Goal: Task Accomplishment & Management: Manage account settings

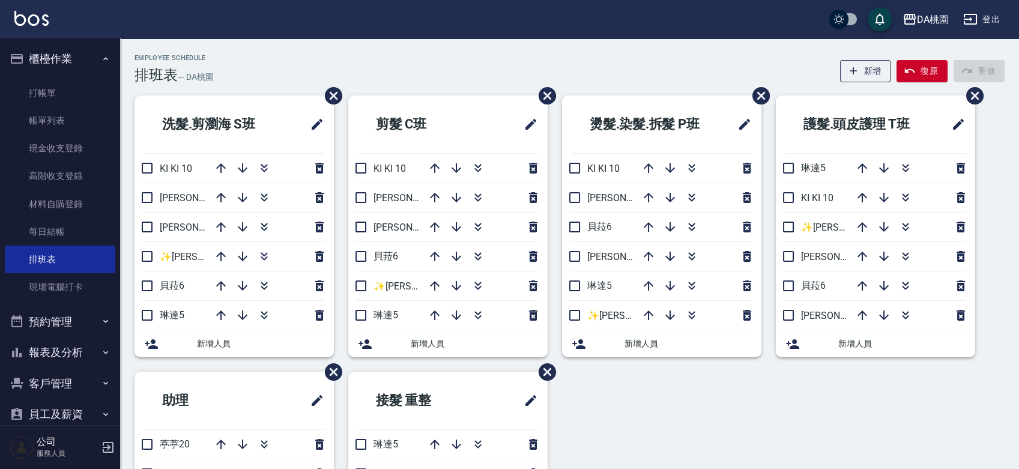
click at [690, 412] on div "洗髮.剪瀏海 S班 KI KI 10 愛莉絲3 桑妮8 ✨GARY蓋瑞 ✨16 貝菈6 琳達5 新增人員 剪髮 C班 KI KI 10 愛莉絲3 桑妮8 貝菈…" at bounding box center [562, 371] width 885 height 552
click at [43, 232] on link "每日結帳" at bounding box center [60, 232] width 110 height 28
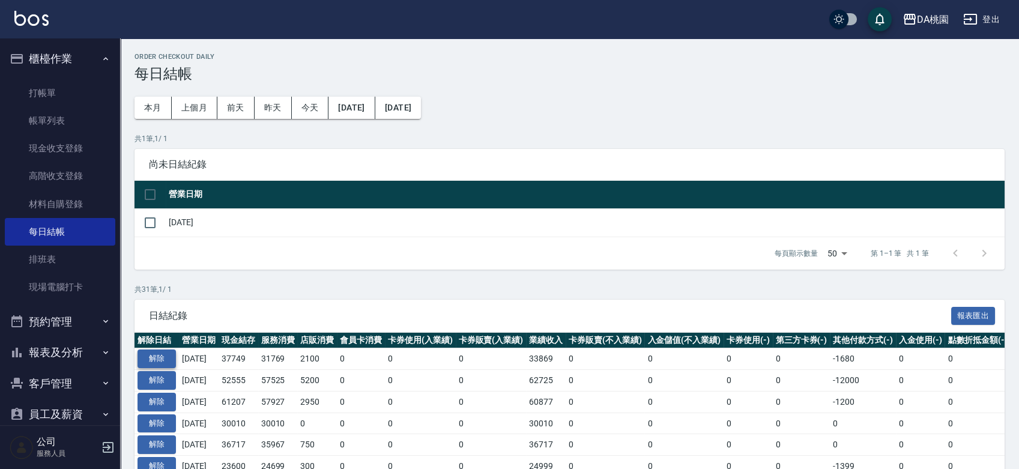
click at [145, 359] on button "解除" at bounding box center [157, 358] width 38 height 19
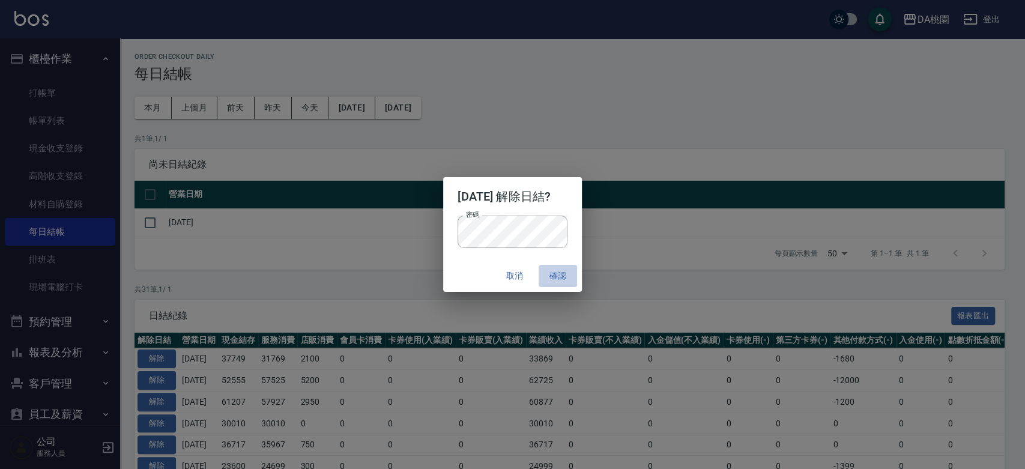
click at [557, 279] on button "確認" at bounding box center [558, 276] width 38 height 22
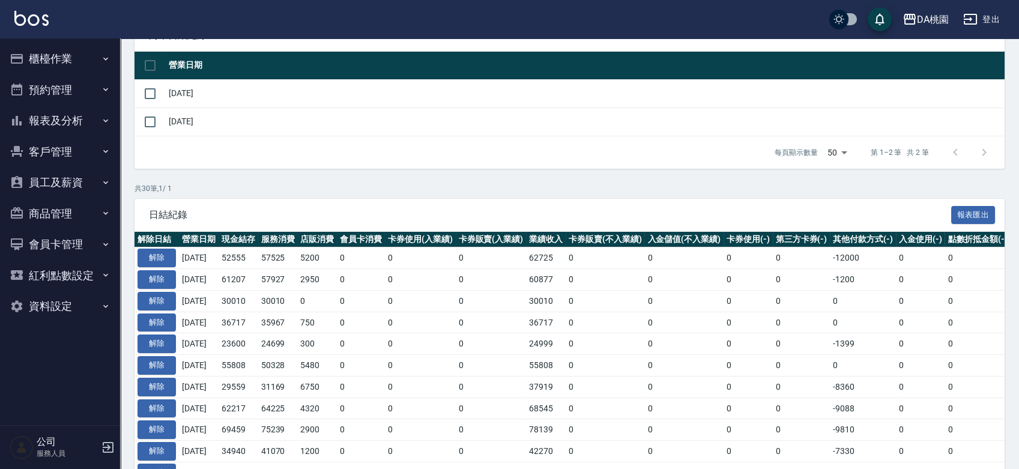
scroll to position [200, 0]
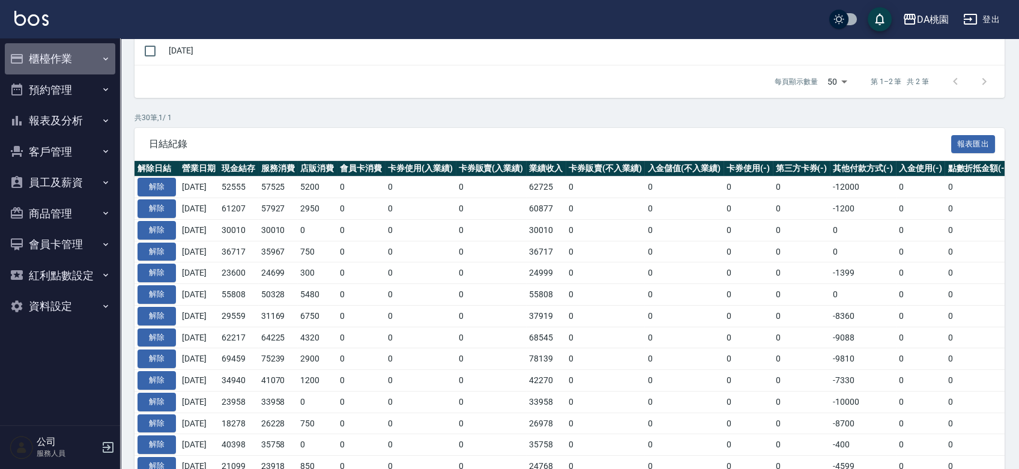
click at [77, 53] on button "櫃檯作業" at bounding box center [60, 58] width 110 height 31
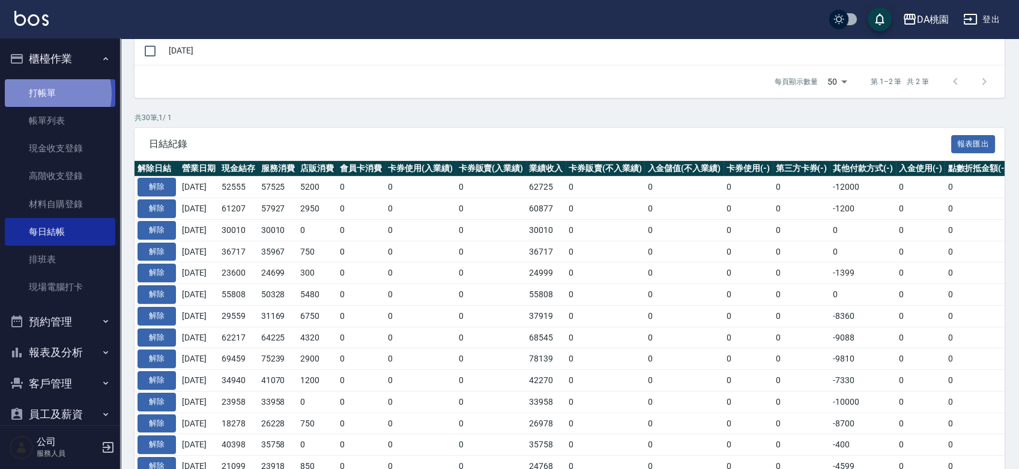
click at [48, 94] on link "打帳單" at bounding box center [60, 93] width 110 height 28
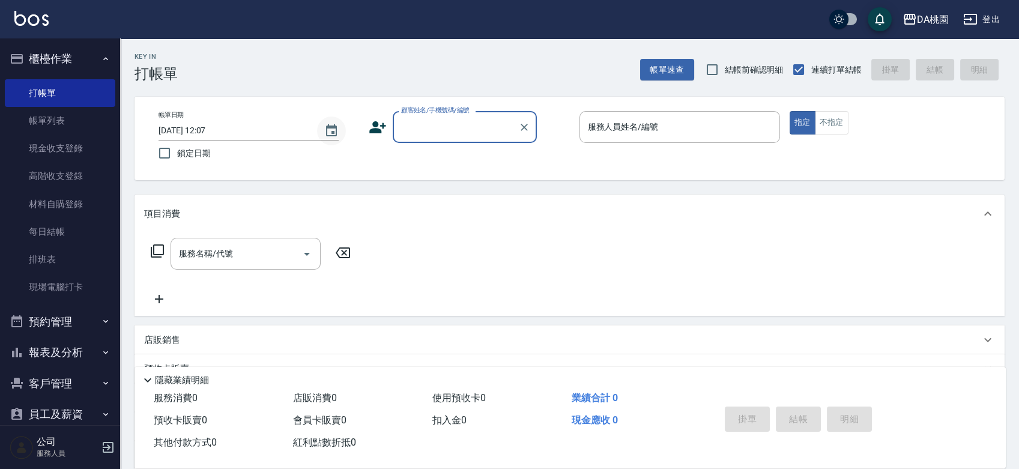
click at [328, 127] on icon "Choose date, selected date is 2025-09-23" at bounding box center [331, 130] width 11 height 12
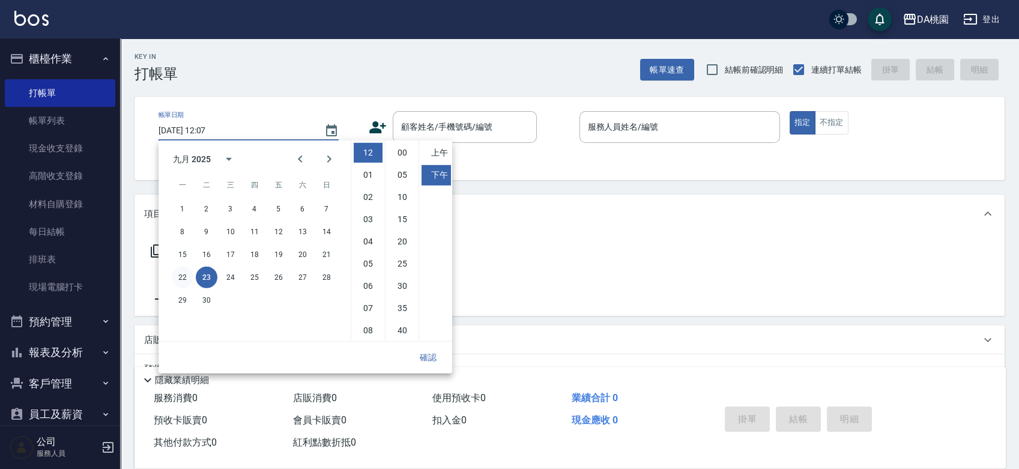
click at [179, 274] on button "22" at bounding box center [183, 278] width 22 height 22
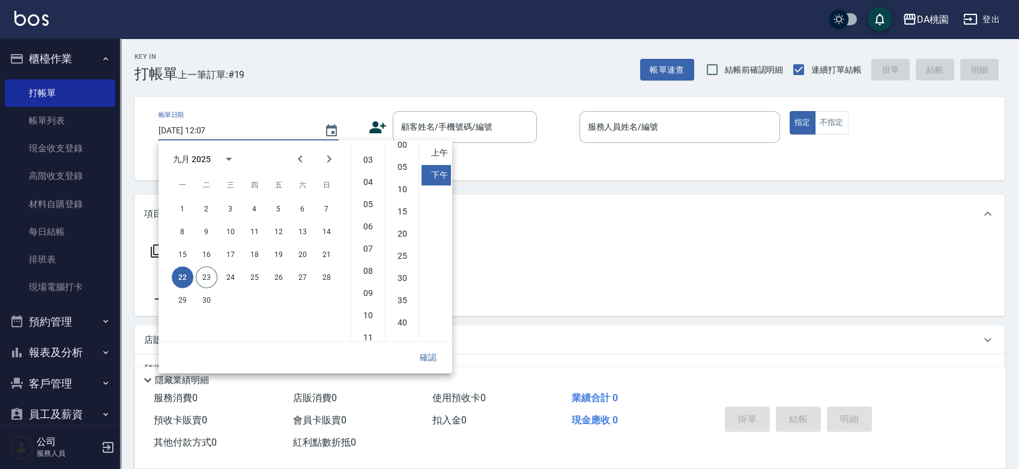
scroll to position [67, 0]
click at [372, 287] on li "09" at bounding box center [368, 286] width 29 height 20
click at [402, 287] on li "30" at bounding box center [402, 284] width 29 height 20
type input "2025/09/22 21:30"
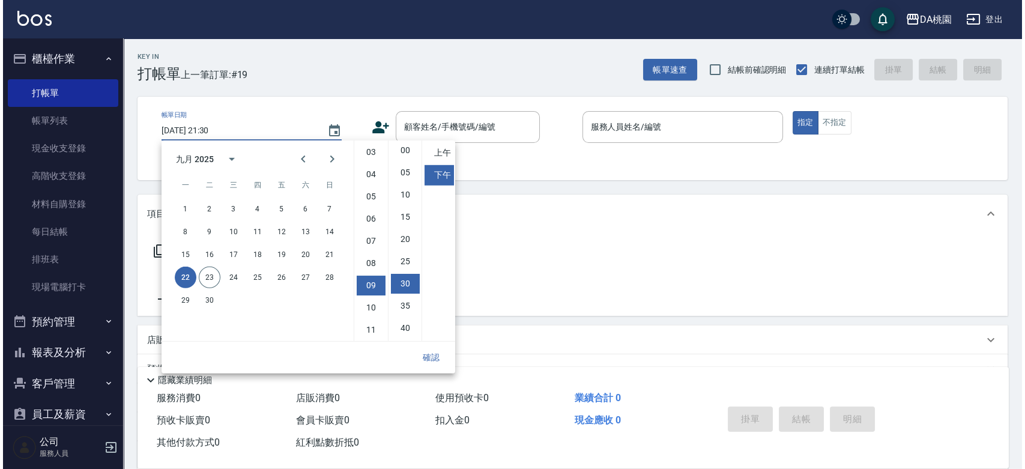
scroll to position [67, 0]
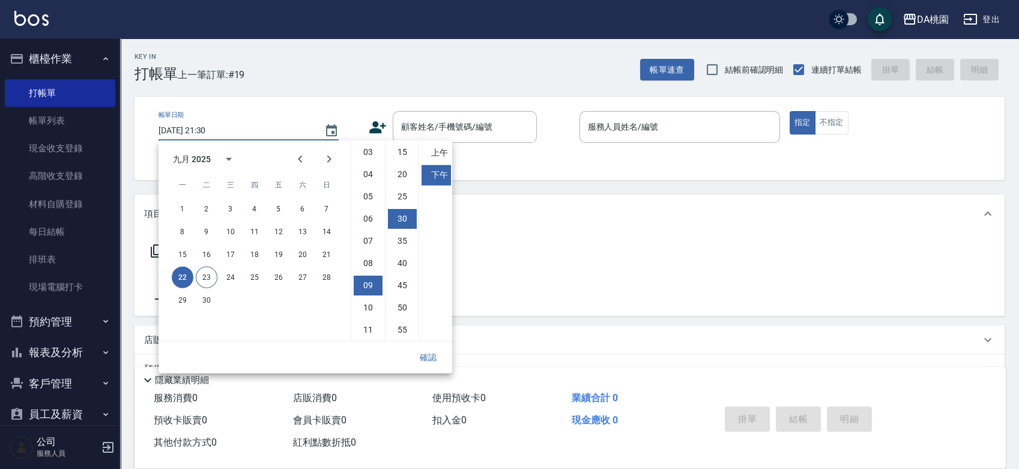
click at [434, 361] on button "確認" at bounding box center [428, 357] width 38 height 22
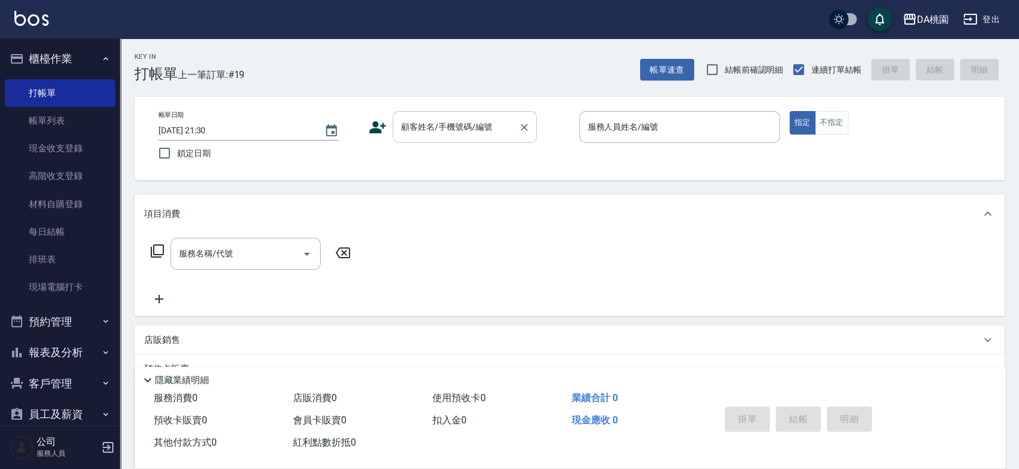
click at [459, 127] on input "顧客姓名/手機號碼/編號" at bounding box center [455, 126] width 115 height 21
click at [458, 119] on input "顧客姓名/手機號碼/編號" at bounding box center [455, 126] width 115 height 21
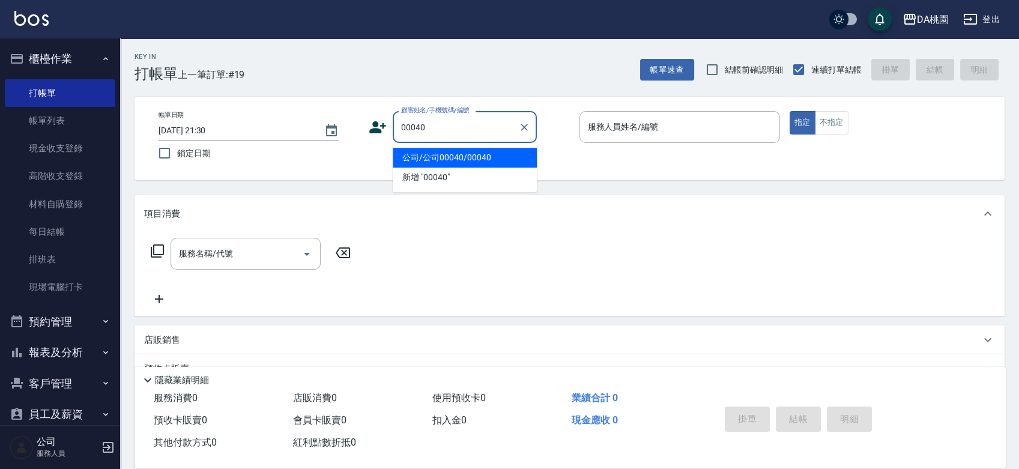
type input "公司/公司00040/00040"
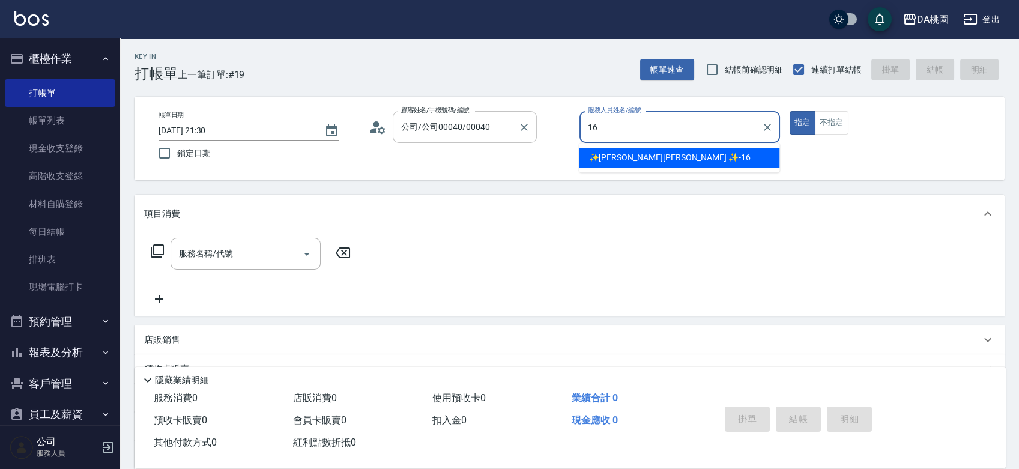
type input "✨GARY蓋瑞 ✨-16"
type button "true"
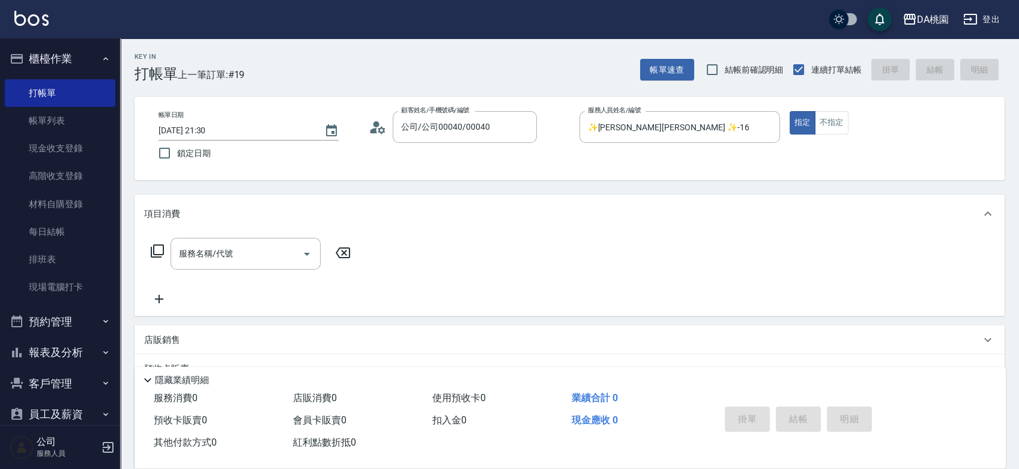
click at [154, 252] on icon at bounding box center [157, 251] width 14 height 14
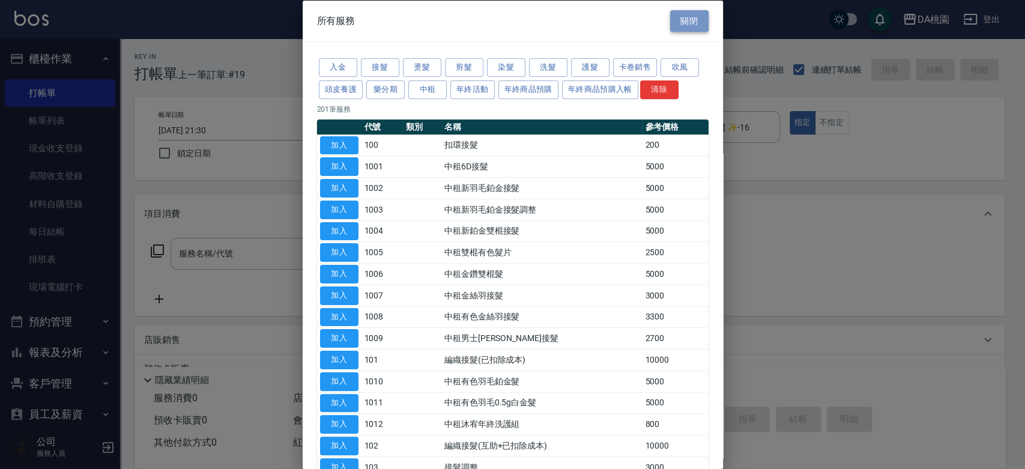
click at [677, 20] on button "關閉" at bounding box center [689, 21] width 38 height 22
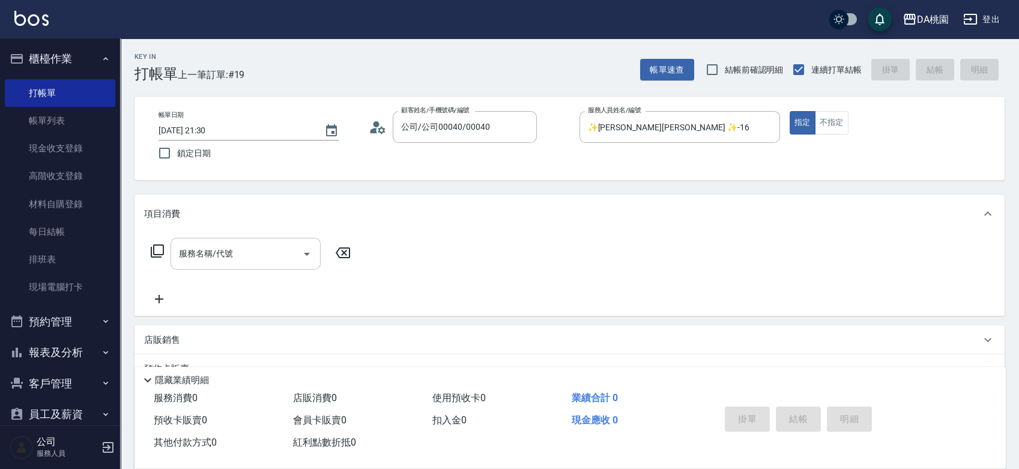
click at [228, 255] on div "服務名稱/代號 服務名稱/代號" at bounding box center [246, 254] width 150 height 32
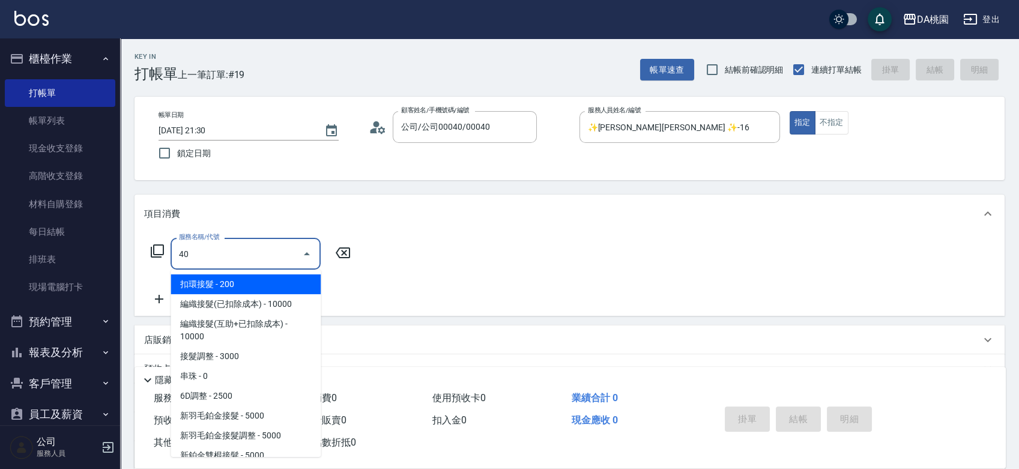
type input "401"
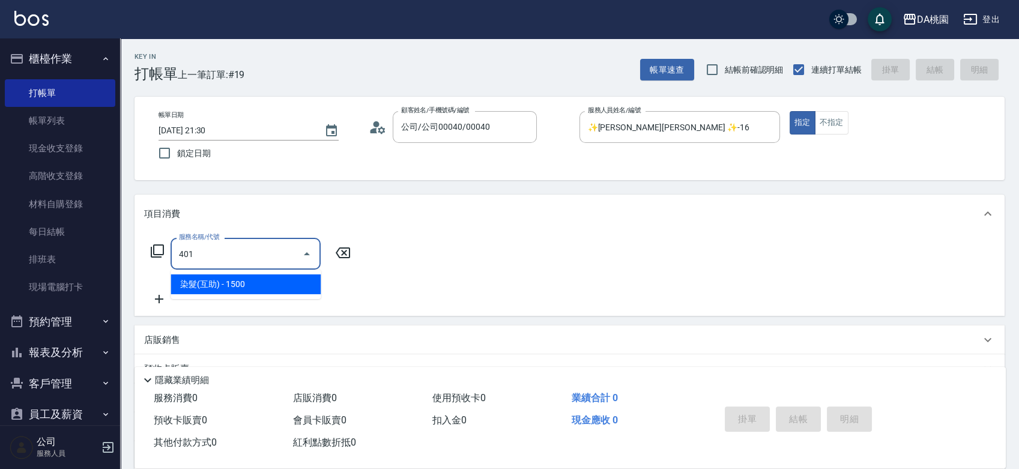
type input "150"
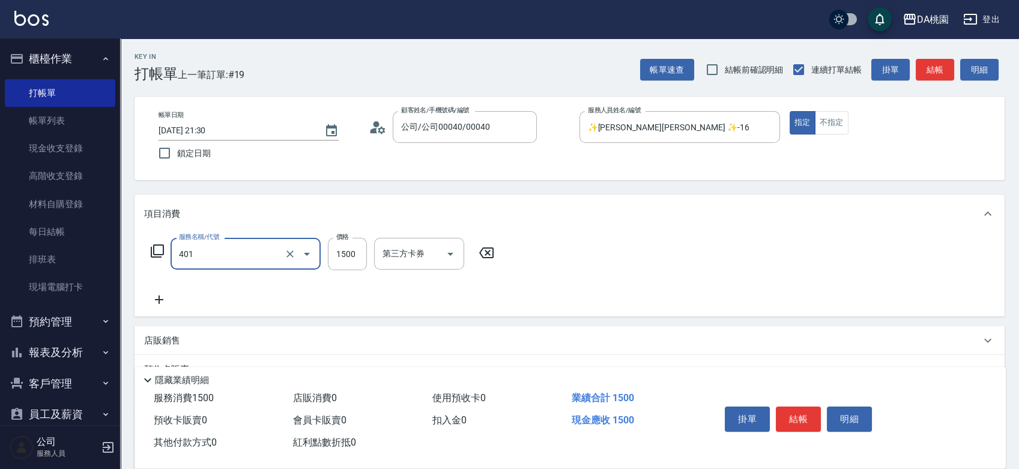
type input "染髮(互助)(401)"
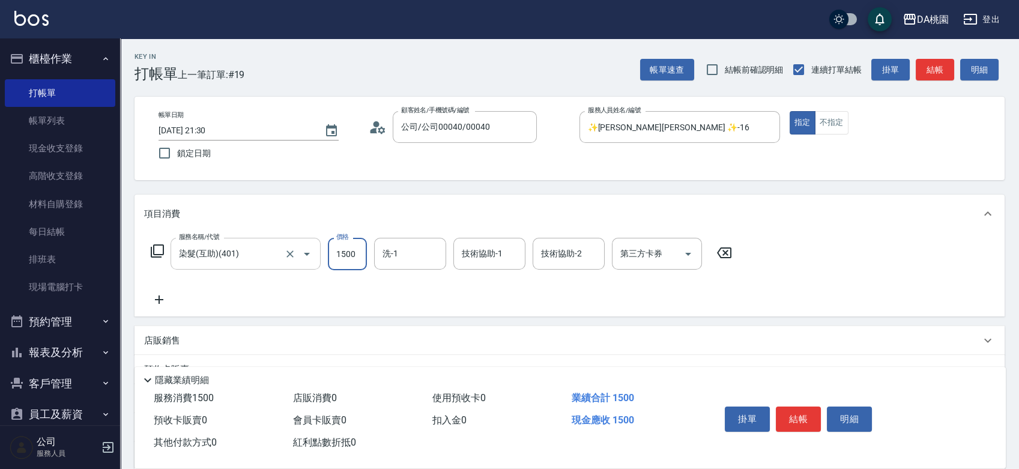
type input "2"
type input "0"
type input "200"
type input "2000"
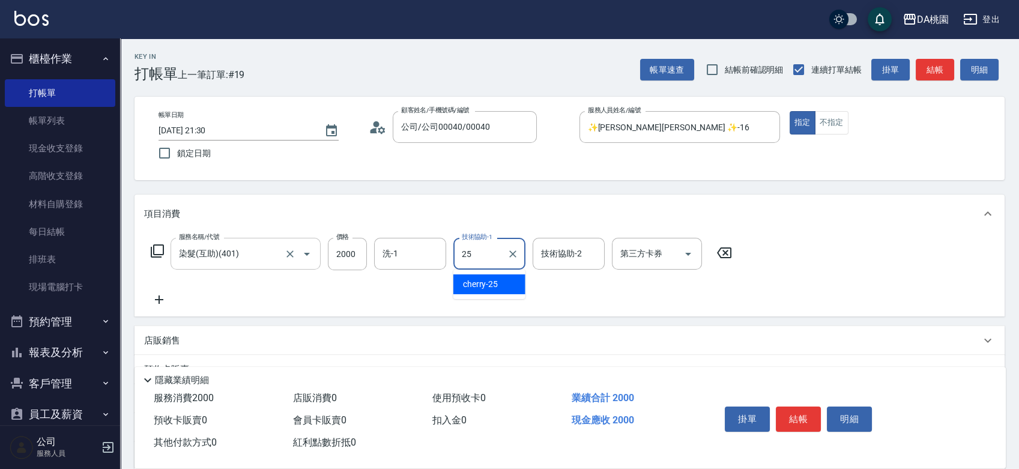
type input "cherry-25"
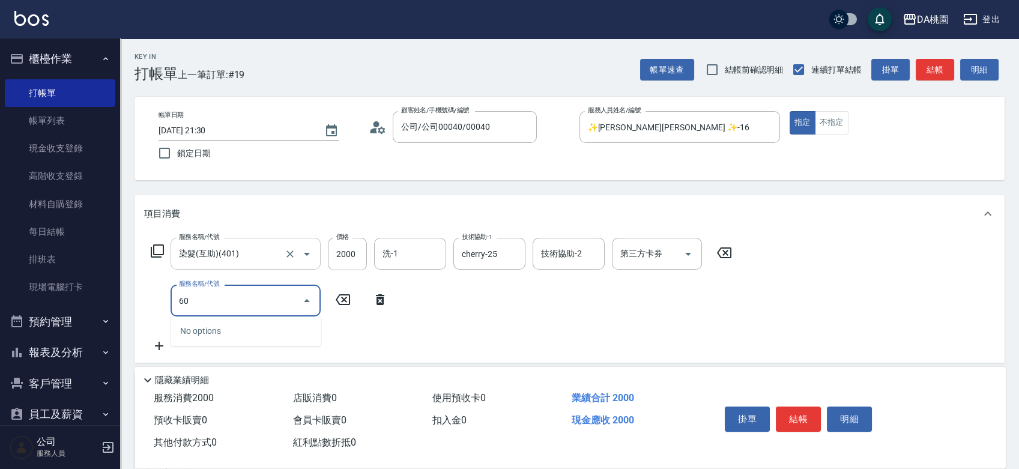
type input "605"
type input "280"
type input "炫色護髮(互助)(605)"
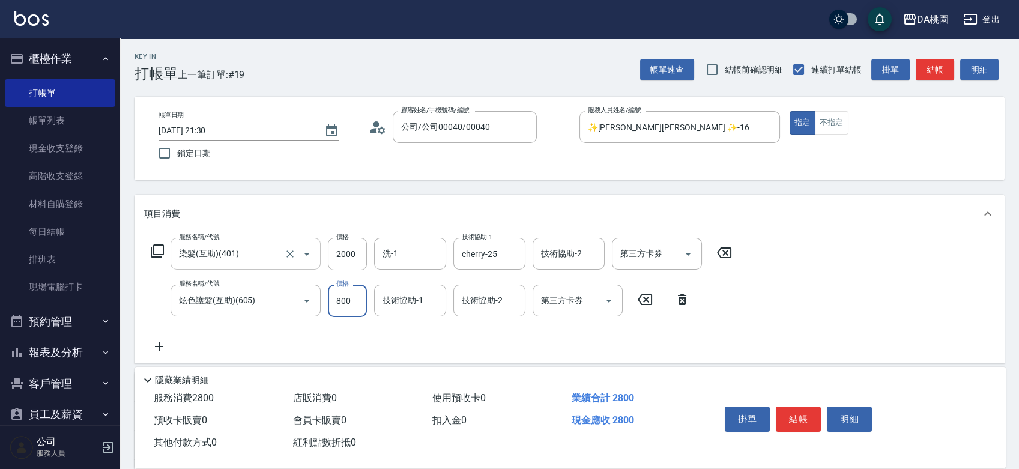
type input "7"
type input "200"
type input "700"
type input "270"
type input "700"
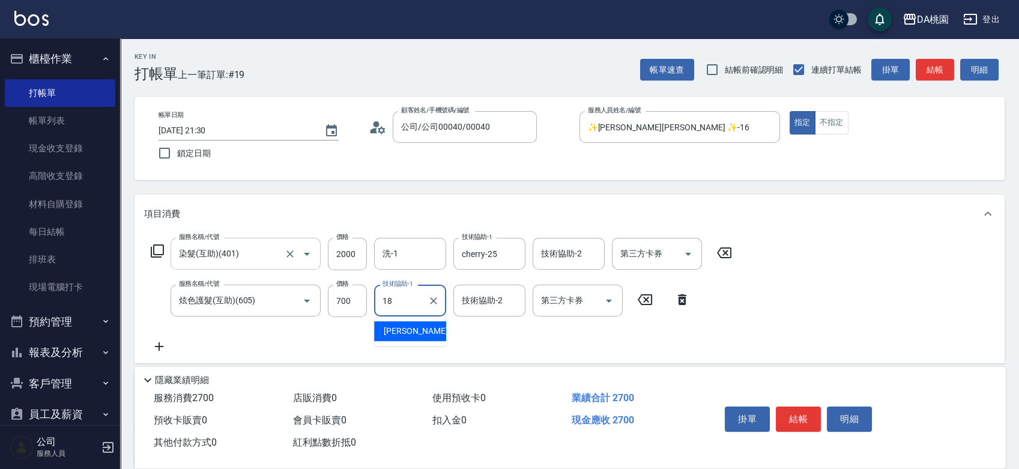
type input "小妤-18"
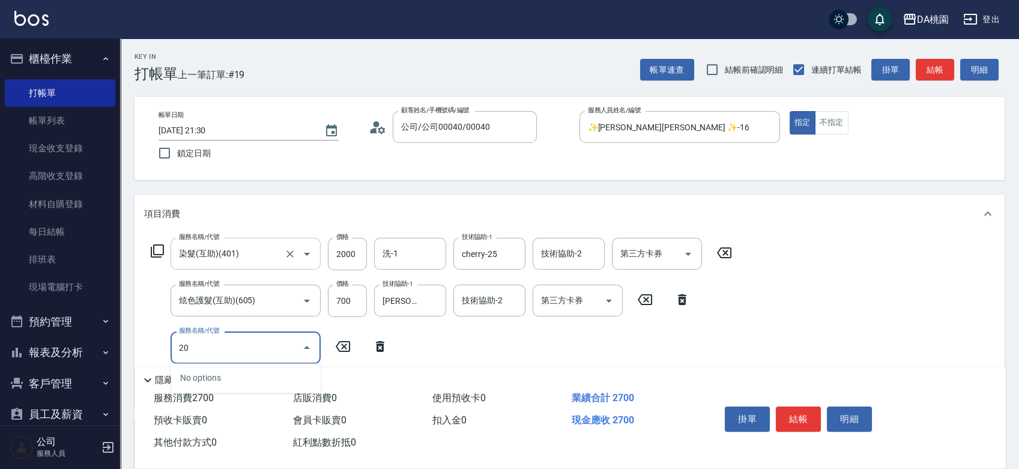
type input "201"
type input "420"
type input "離子燙-互助(201)"
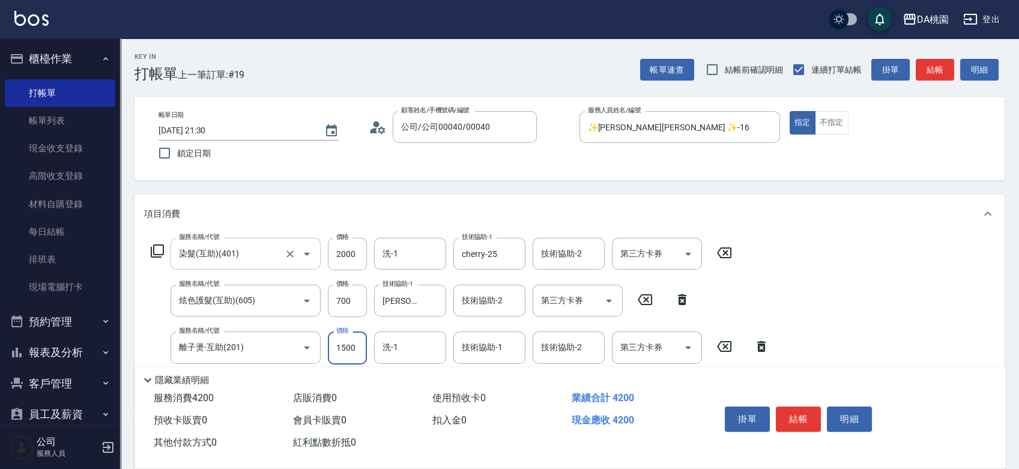
type input "1"
type input "270"
type input "100"
type input "280"
type input "1000"
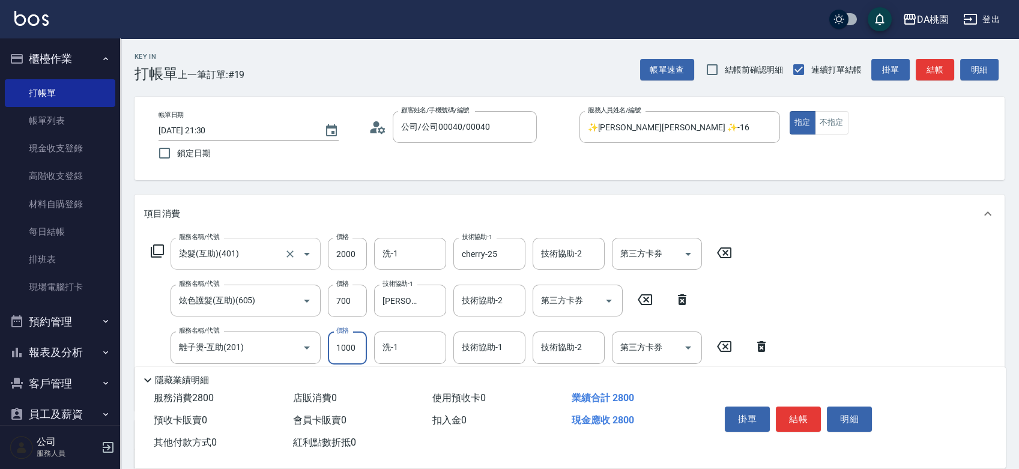
type input "370"
type input "1000"
type input "小妤-18"
click at [159, 249] on icon at bounding box center [157, 251] width 14 height 14
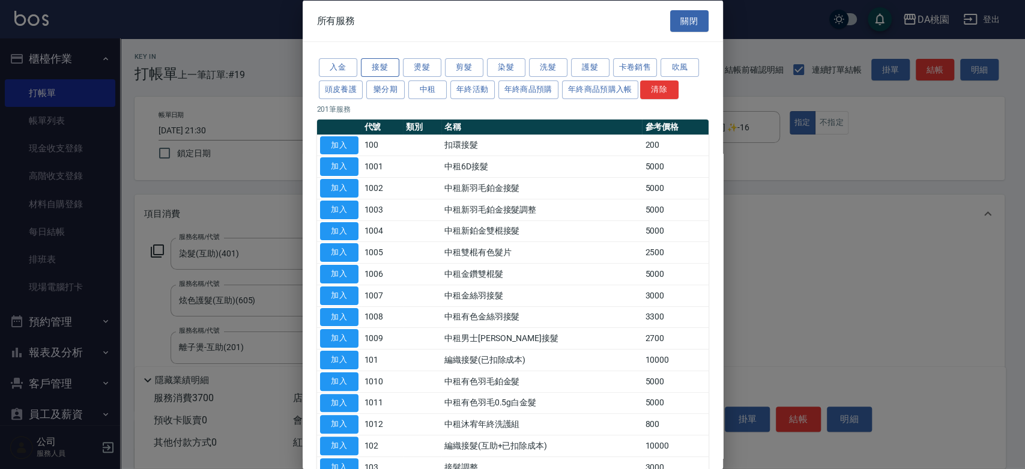
click at [382, 70] on button "接髮" at bounding box center [380, 67] width 38 height 19
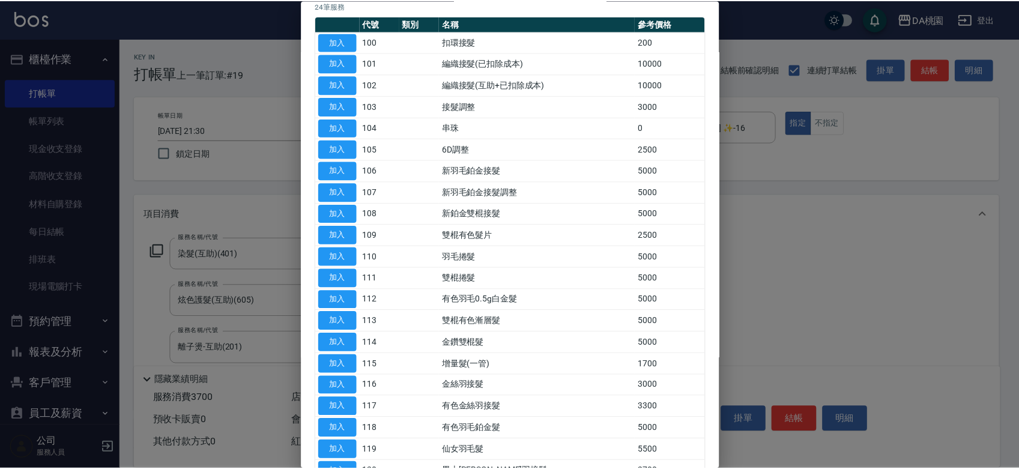
scroll to position [244, 0]
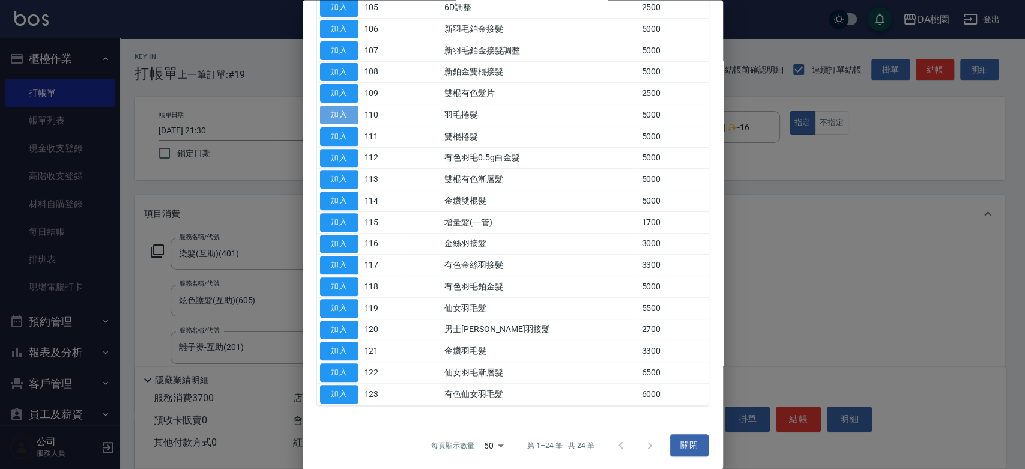
click at [334, 114] on button "加入" at bounding box center [339, 115] width 38 height 19
type input "870"
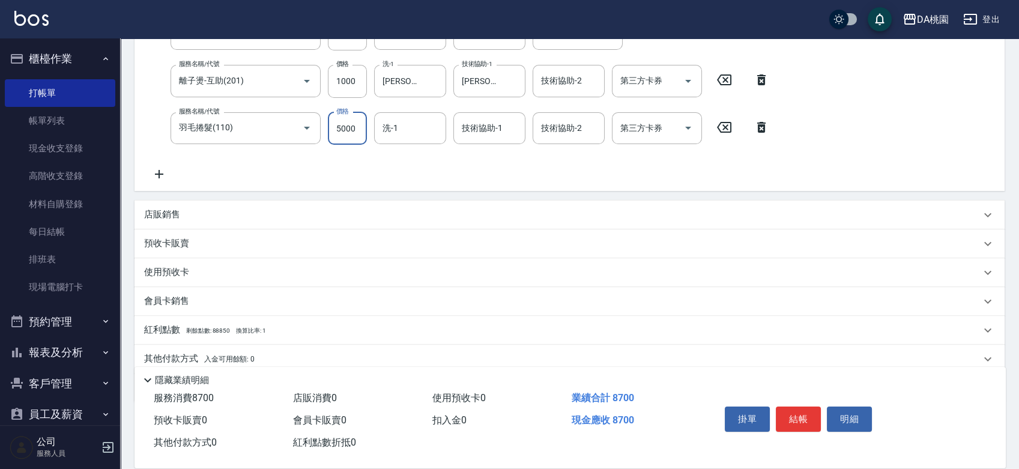
click at [355, 130] on div "服務名稱/代號 染髮(互助)(401) 服務名稱/代號 價格 2000 價格 洗-1 洗-1 技術協助-1 cherry-25 技術協助-1 技術協助-2 技…" at bounding box center [460, 76] width 632 height 210
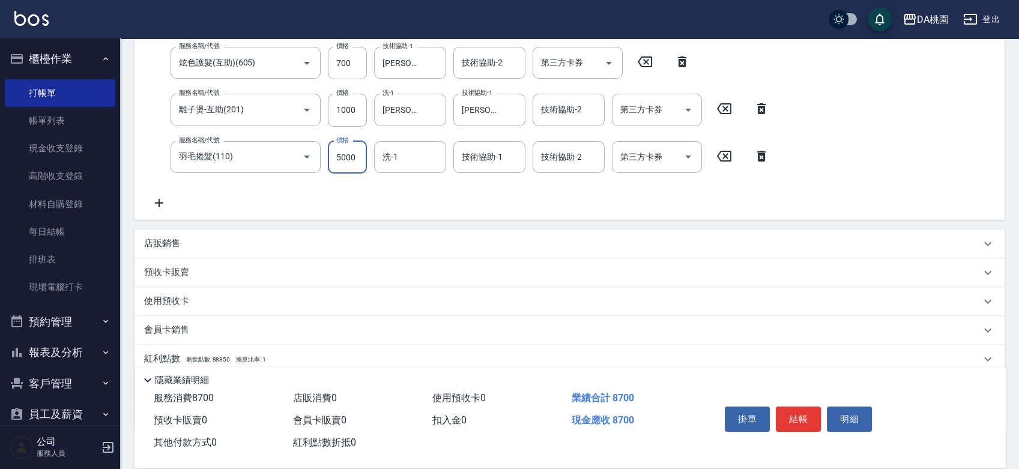
type input "0"
type input "370"
type input "11"
type input "380"
type input "1161"
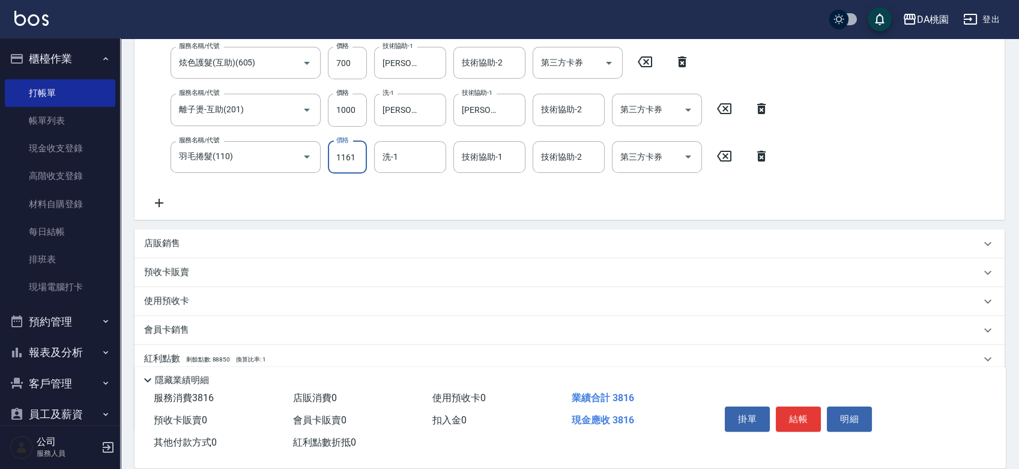
type input "480"
type input "11610"
type input "1530"
type input "11610"
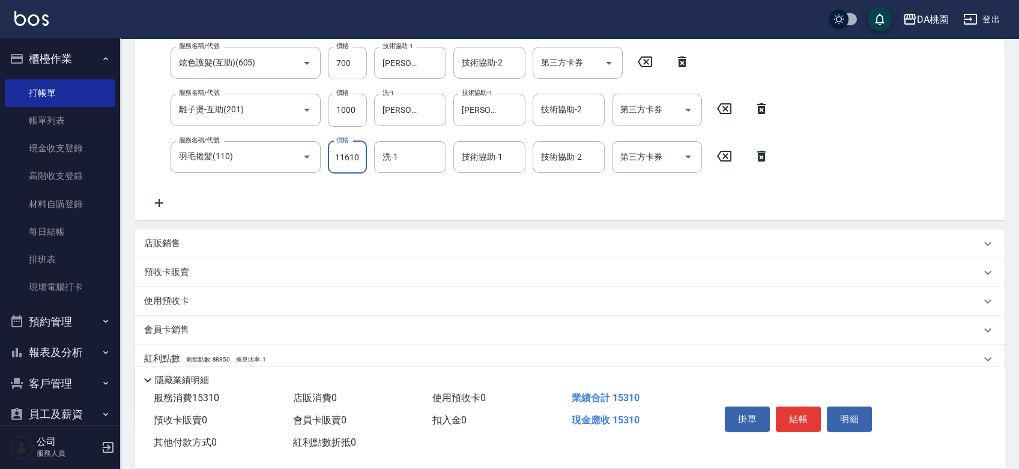
scroll to position [0, 0]
click at [154, 202] on icon at bounding box center [159, 203] width 30 height 14
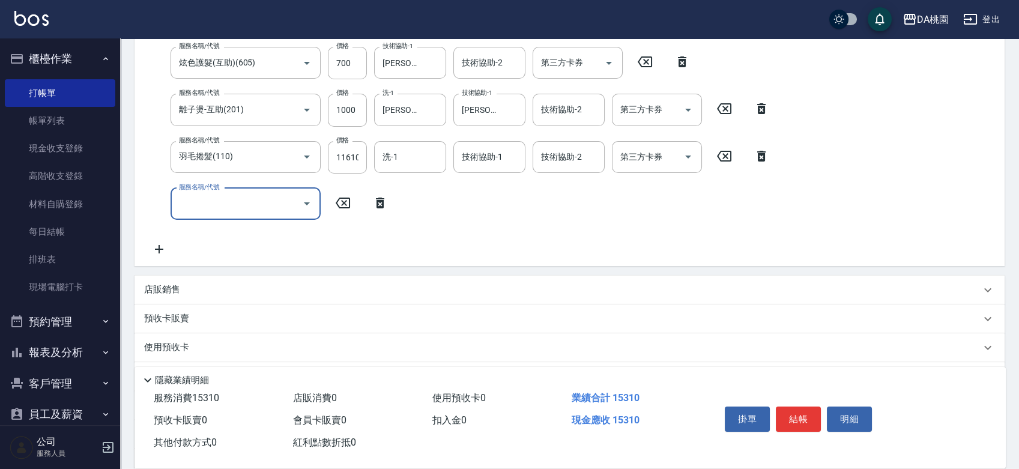
click at [205, 210] on input "服務名稱/代號" at bounding box center [236, 203] width 121 height 21
type input "串珠(104)"
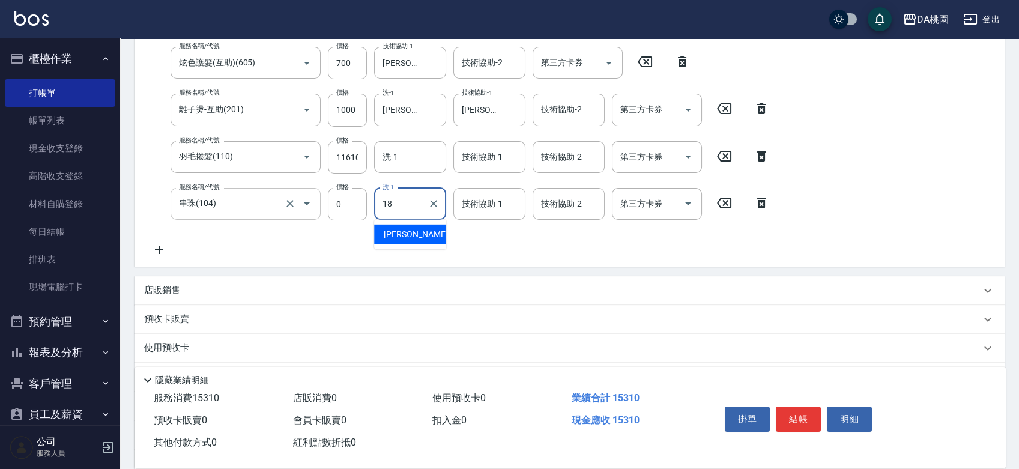
type input "小妤-18"
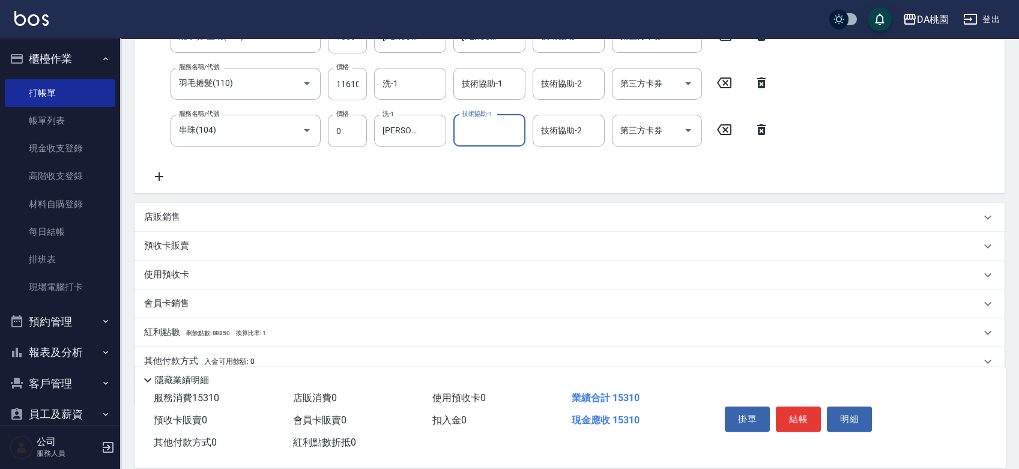
scroll to position [360, 0]
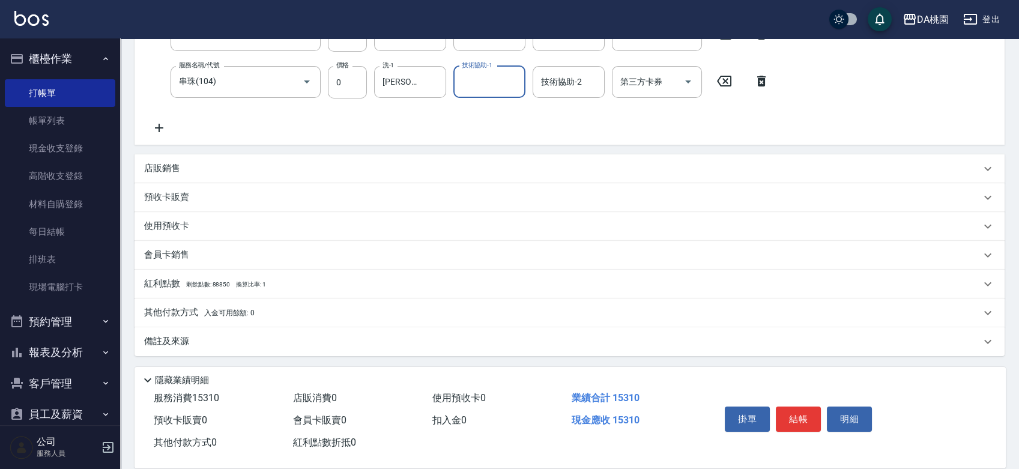
click at [290, 311] on div "其他付款方式 入金可用餘額: 0" at bounding box center [562, 312] width 836 height 13
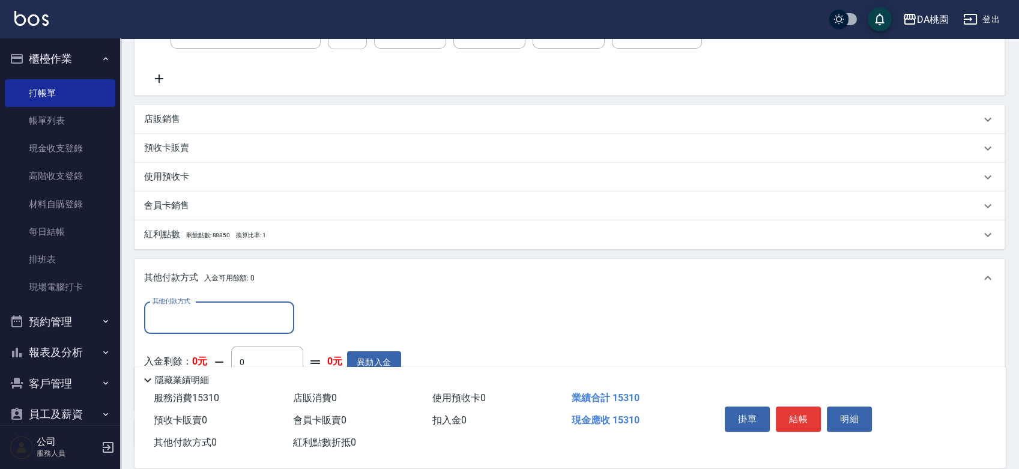
scroll to position [501, 0]
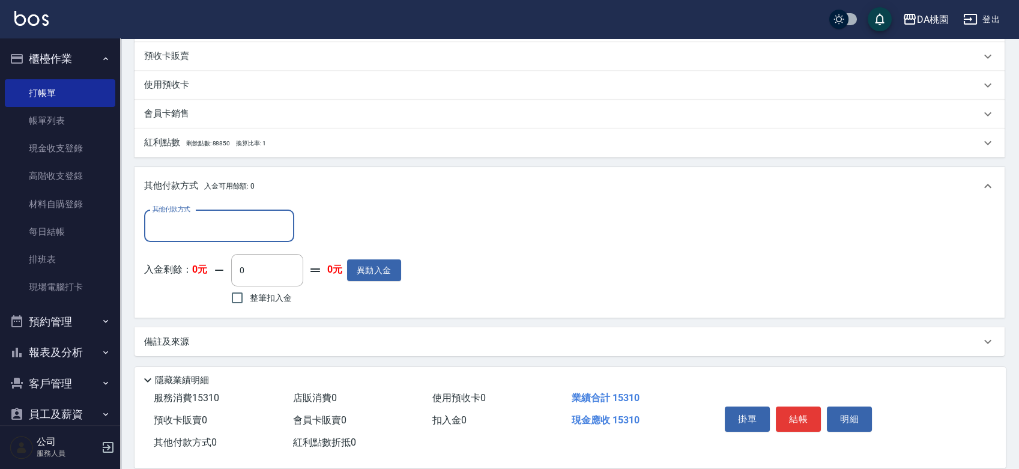
click at [206, 226] on input "其他付款方式" at bounding box center [219, 226] width 139 height 21
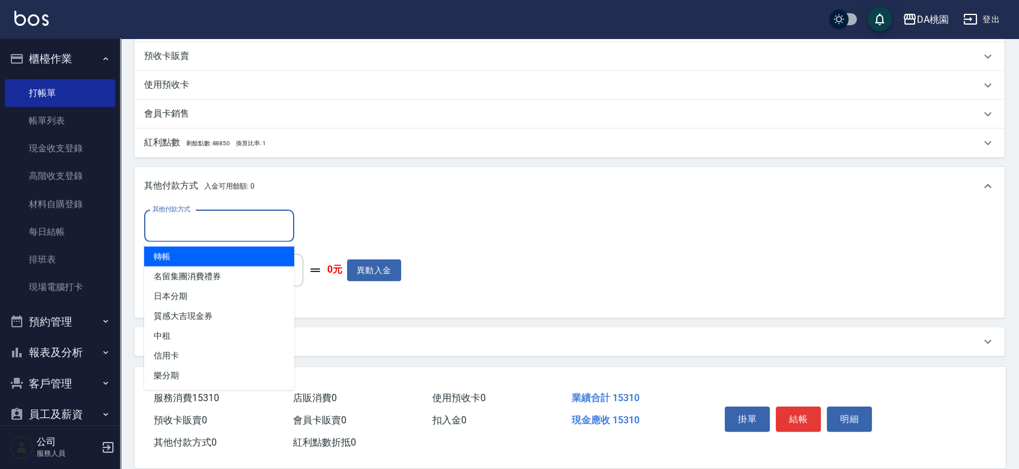
click at [193, 258] on span "轉帳" at bounding box center [219, 256] width 150 height 20
type input "轉帳"
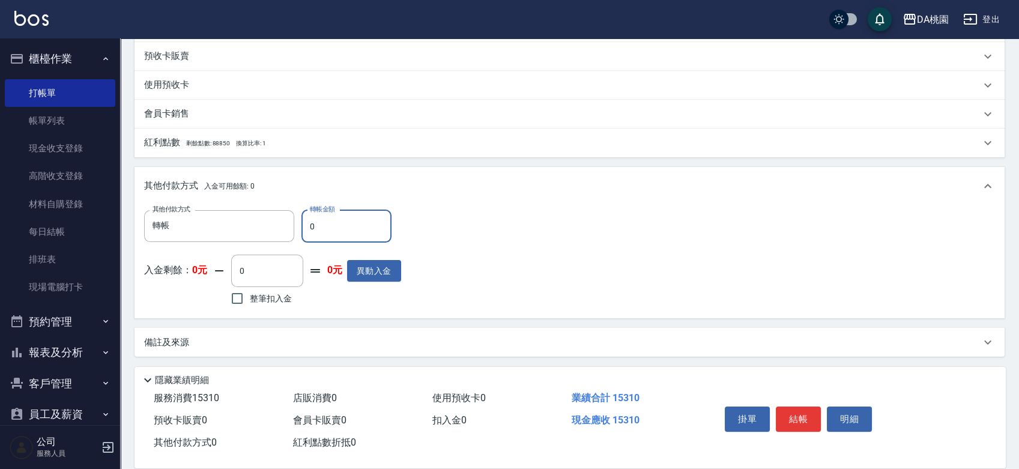
click at [306, 227] on input "0" at bounding box center [346, 226] width 90 height 32
type input "150"
type input "1510"
type input "1530"
type input "1370"
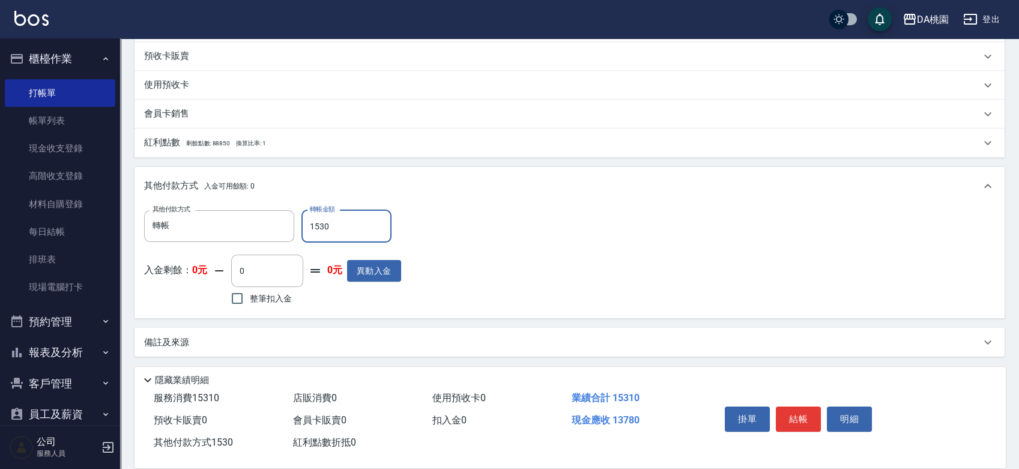
type input "15310"
type input "0"
type input "15310"
click at [799, 410] on button "結帳" at bounding box center [798, 419] width 45 height 25
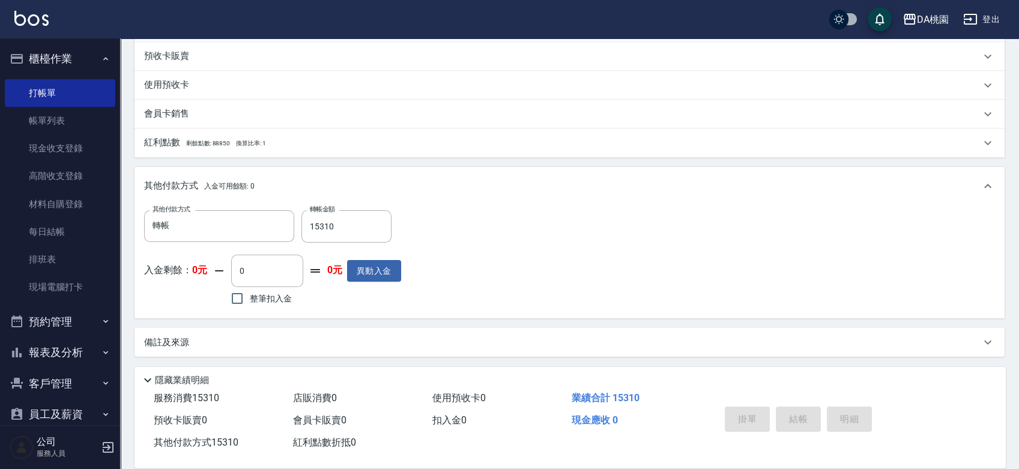
type input "2025/09/23 12:09"
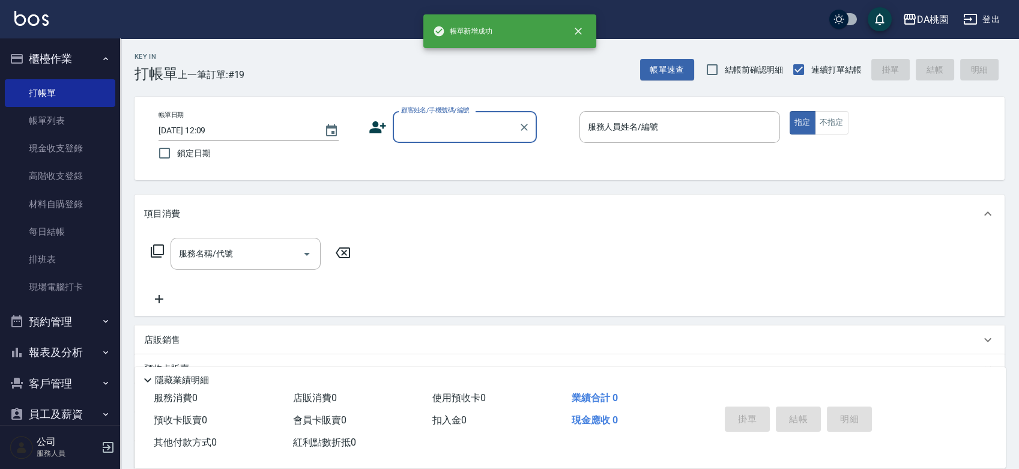
scroll to position [0, 0]
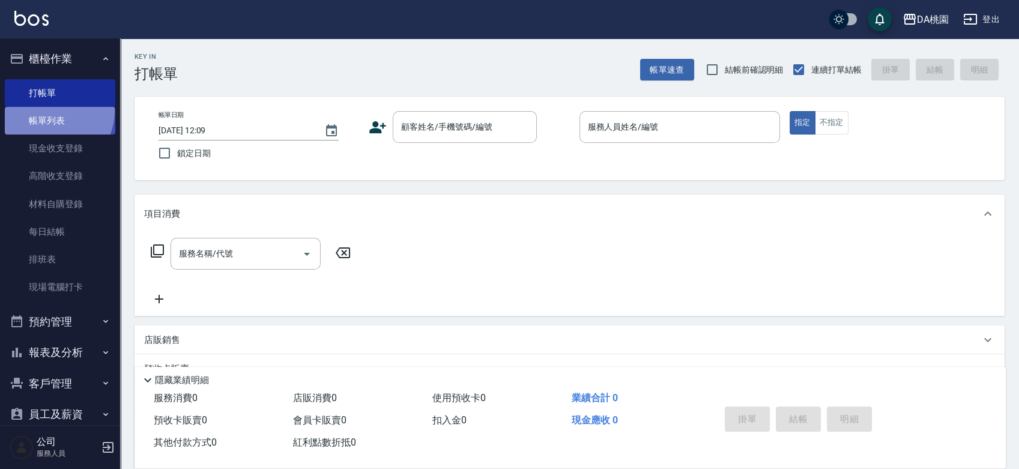
click at [48, 111] on link "帳單列表" at bounding box center [60, 121] width 110 height 28
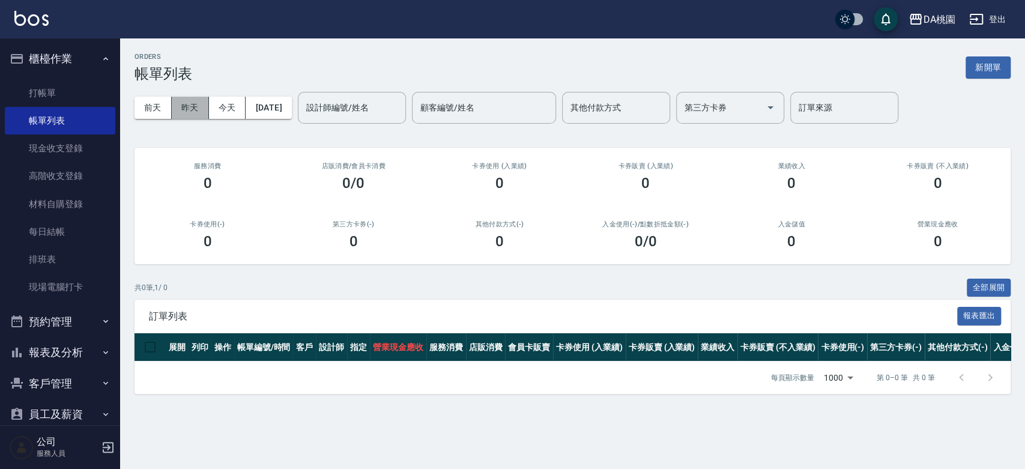
click at [189, 112] on button "昨天" at bounding box center [190, 108] width 37 height 22
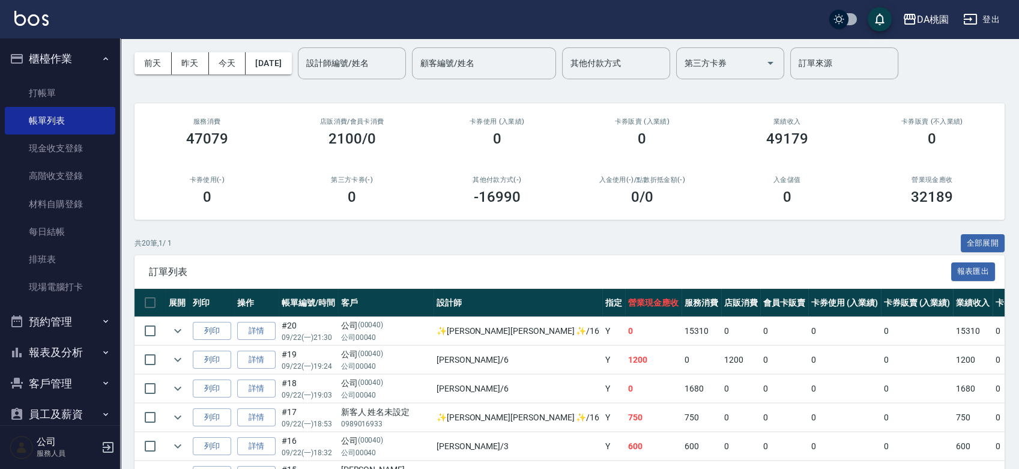
scroll to position [67, 0]
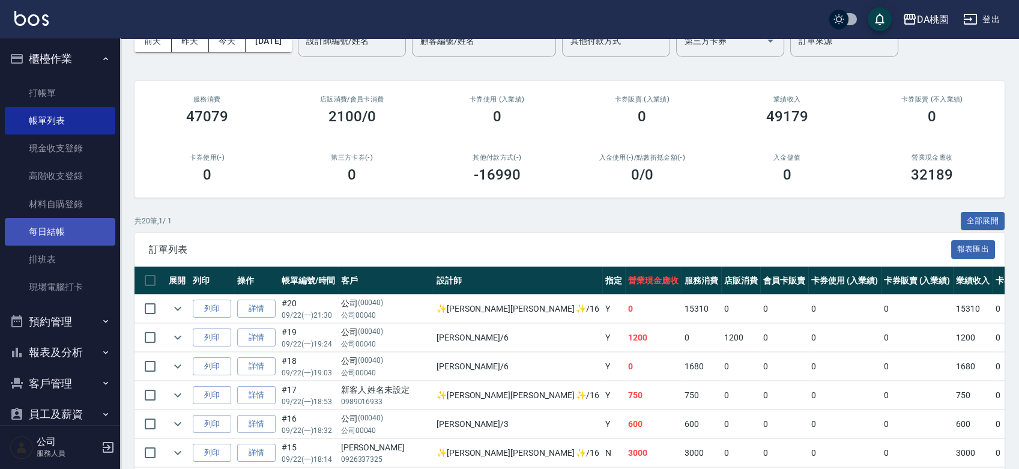
click at [55, 239] on link "每日結帳" at bounding box center [60, 232] width 110 height 28
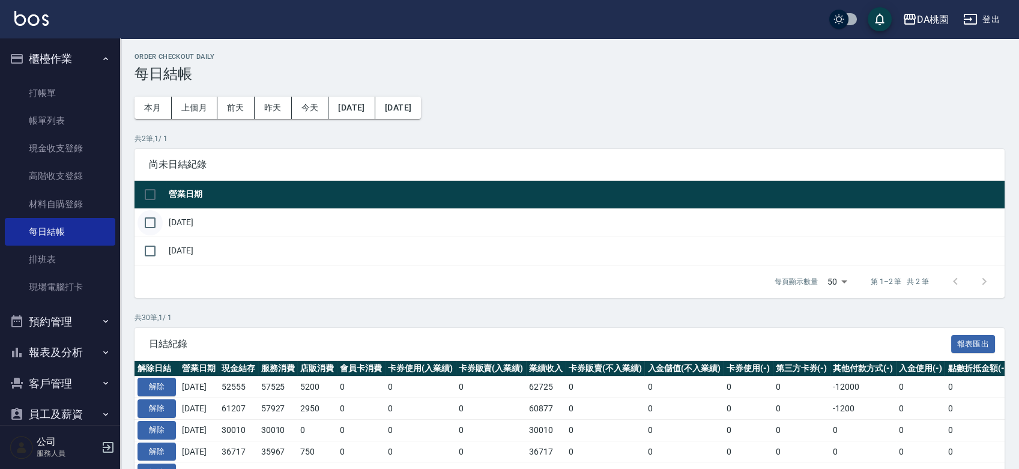
click at [151, 224] on input "checkbox" at bounding box center [150, 222] width 25 height 25
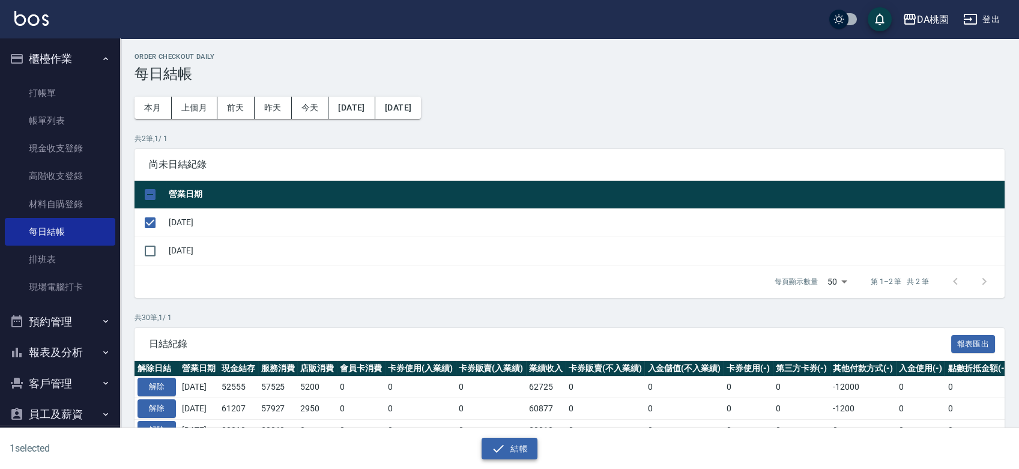
click at [511, 446] on button "結帳" at bounding box center [510, 449] width 56 height 22
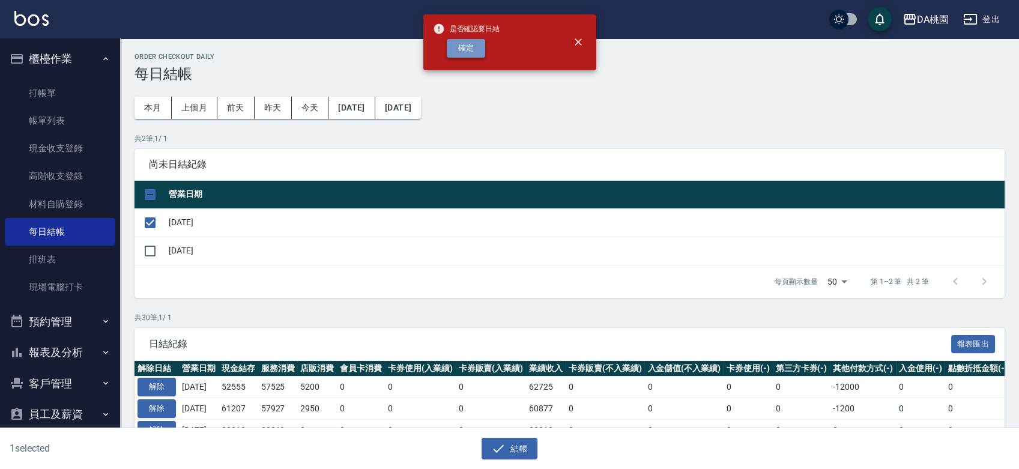
click at [471, 46] on button "確定" at bounding box center [466, 48] width 38 height 19
checkbox input "false"
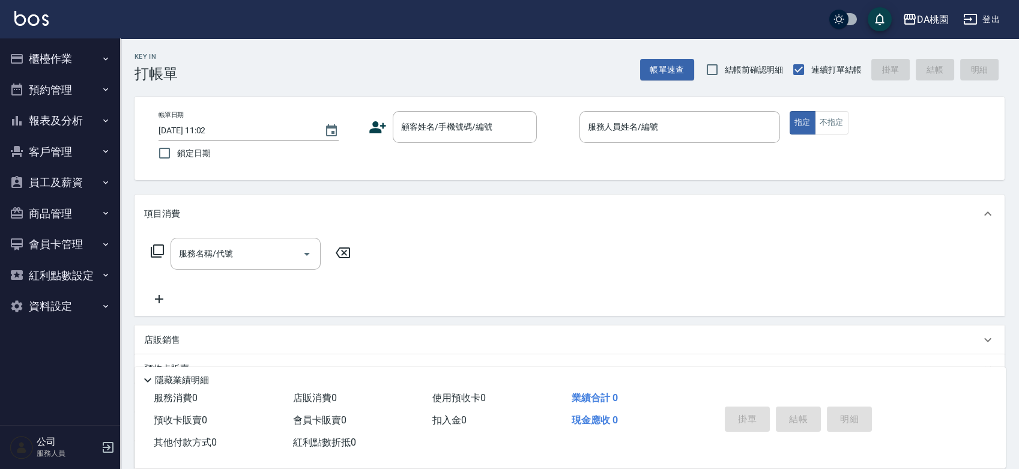
drag, startPoint x: 0, startPoint y: 0, endPoint x: 62, endPoint y: 55, distance: 83.0
click at [62, 55] on button "櫃檯作業" at bounding box center [60, 58] width 110 height 31
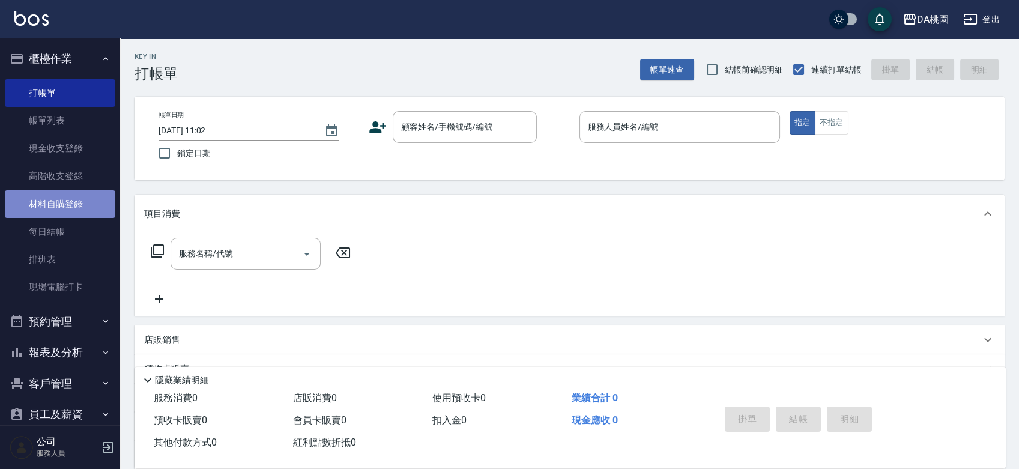
click at [70, 209] on link "材料自購登錄" at bounding box center [60, 204] width 110 height 28
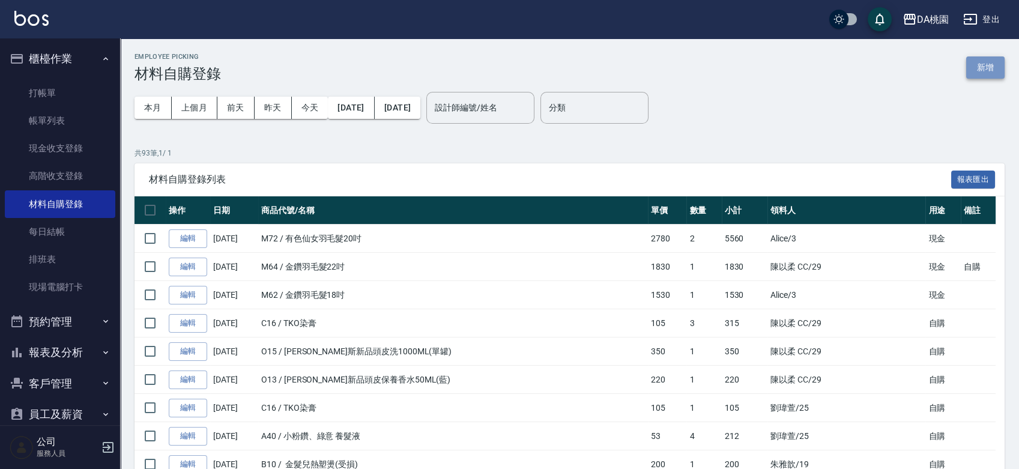
click at [990, 66] on button "新增" at bounding box center [985, 67] width 38 height 22
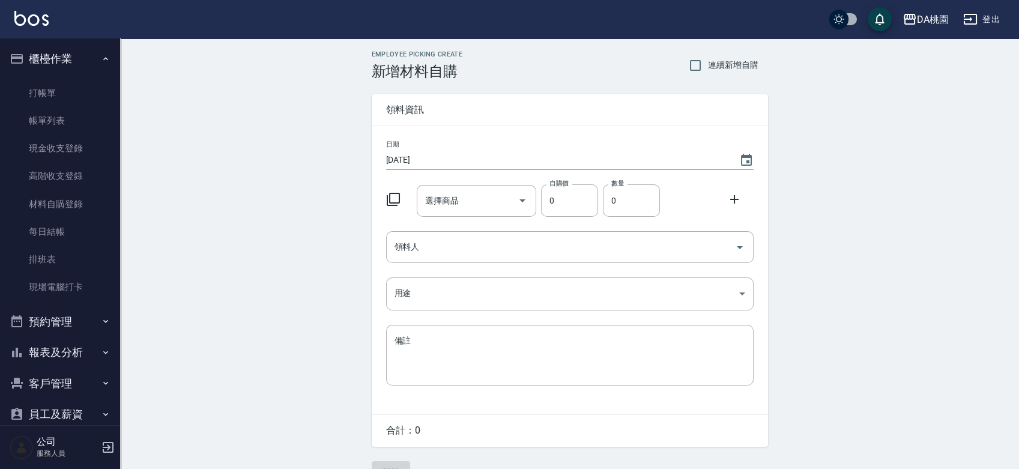
click at [422, 157] on input "[DATE]" at bounding box center [556, 160] width 341 height 20
click at [747, 155] on icon "Choose date, selected date is 2025-09-23" at bounding box center [746, 160] width 11 height 12
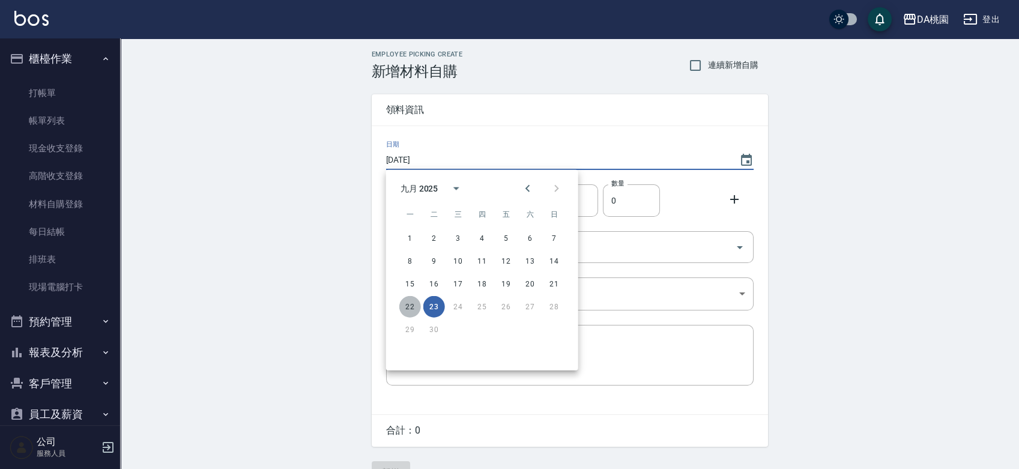
click at [409, 304] on button "22" at bounding box center [410, 307] width 22 height 22
type input "[DATE]"
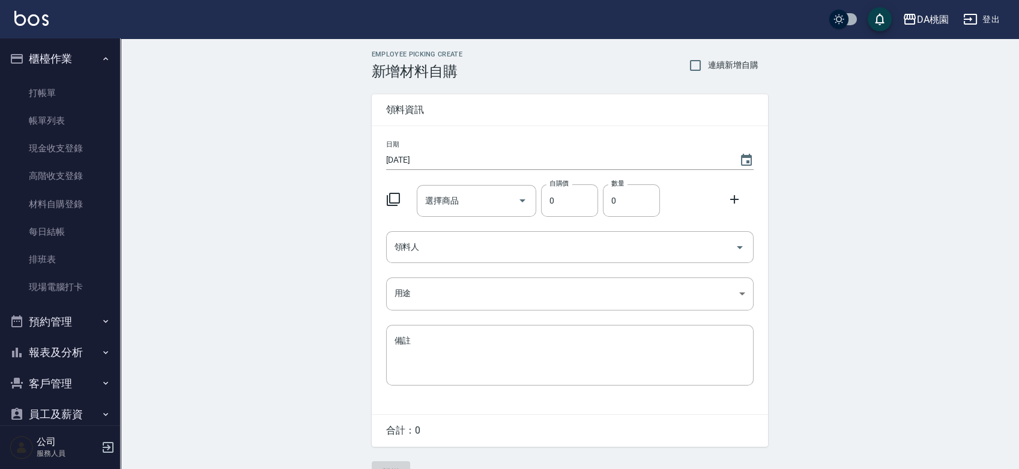
click at [392, 195] on icon at bounding box center [393, 199] width 14 height 14
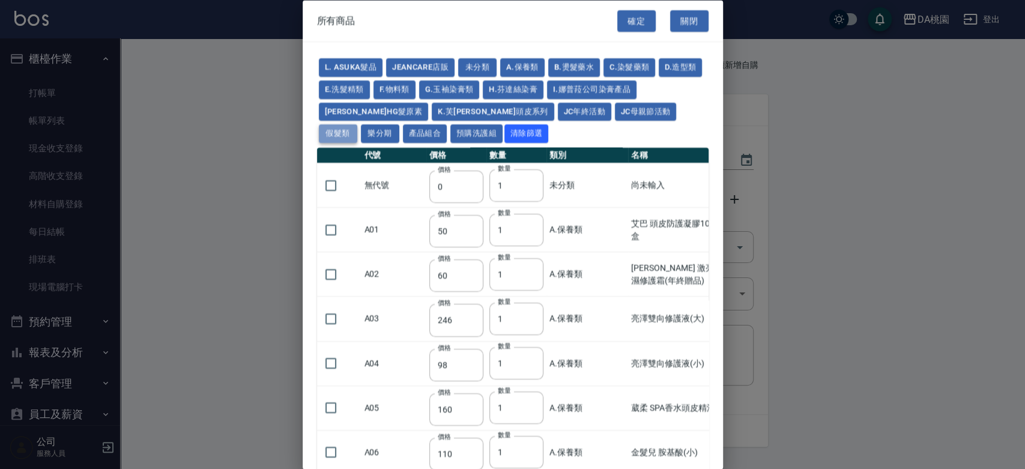
click at [357, 124] on button "假髮類" at bounding box center [338, 133] width 38 height 19
type input "2780"
type input "80"
type input "350"
type input "25"
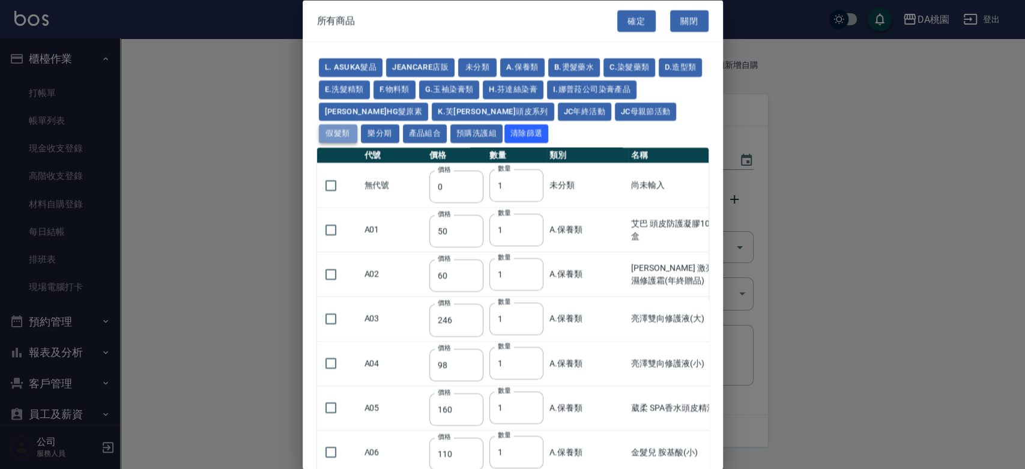
type input "400"
type input "100"
type input "880"
type input "930"
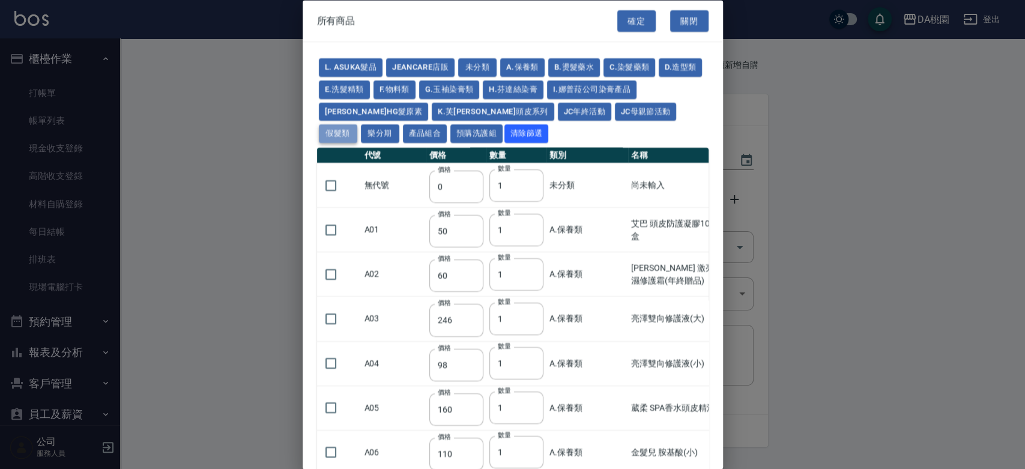
type input "980"
type input "1030"
type input "1130"
type input "1230"
type input "1330"
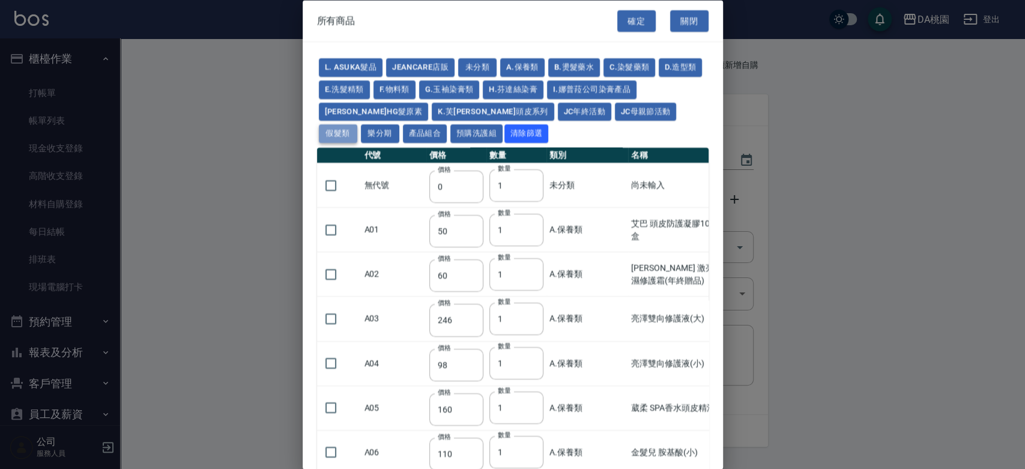
type input "1780"
type input "1980"
type input "2180"
type input "2380"
type input "2580"
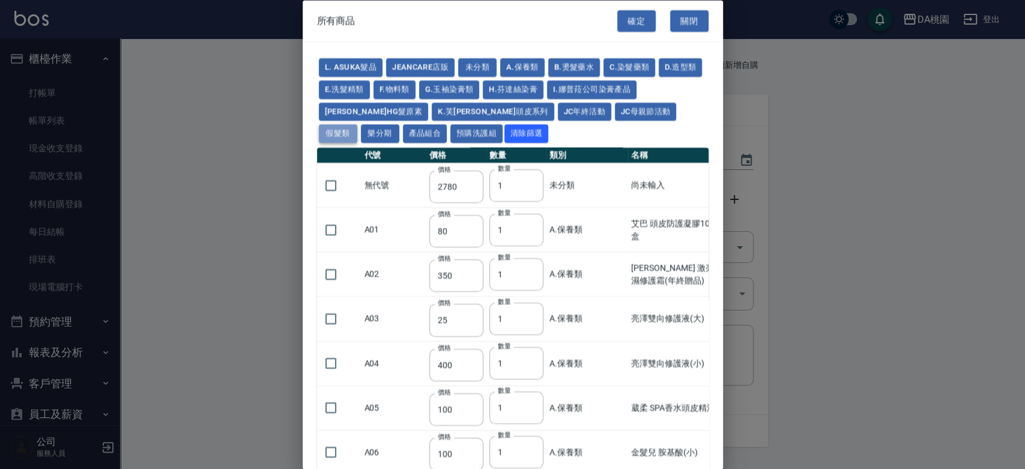
type input "2780"
type input "2980"
type input "1030"
type input "1080"
type input "1130"
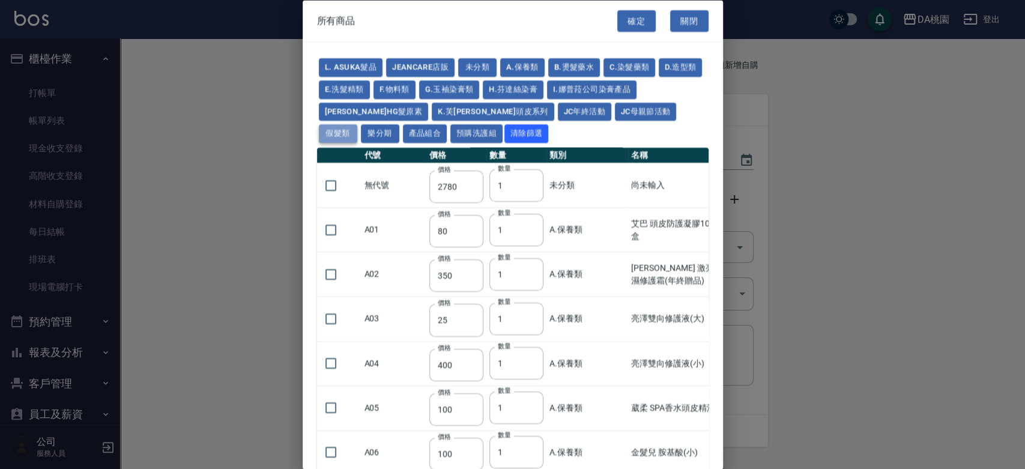
type input "1230"
type input "1280"
type input "1380"
type input "2180"
type input "2380"
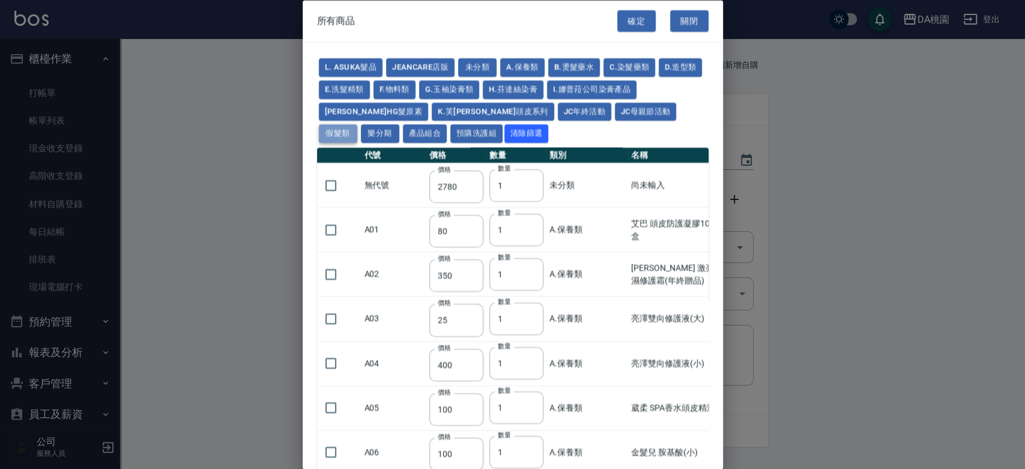
type input "2580"
type input "2780"
type input "2980"
type input "730"
type input "780"
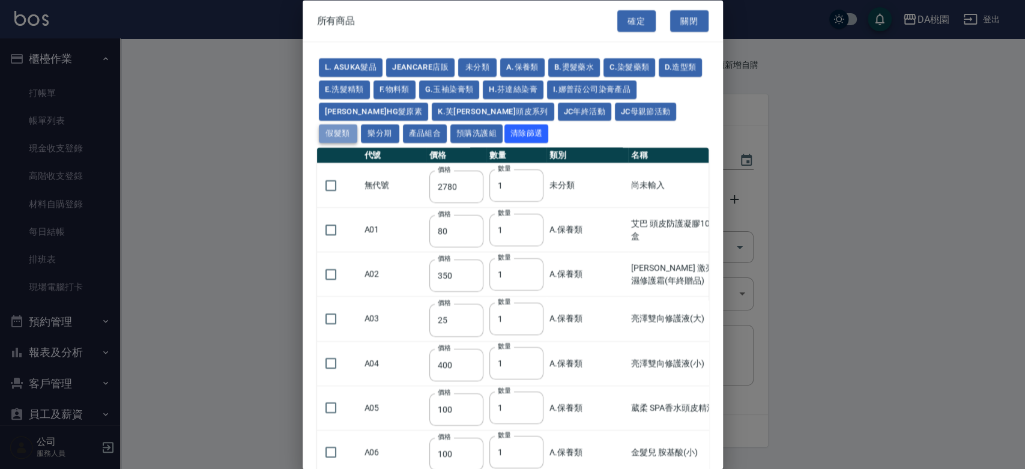
type input "830"
type input "930"
type input "980"
type input "560"
type input "775"
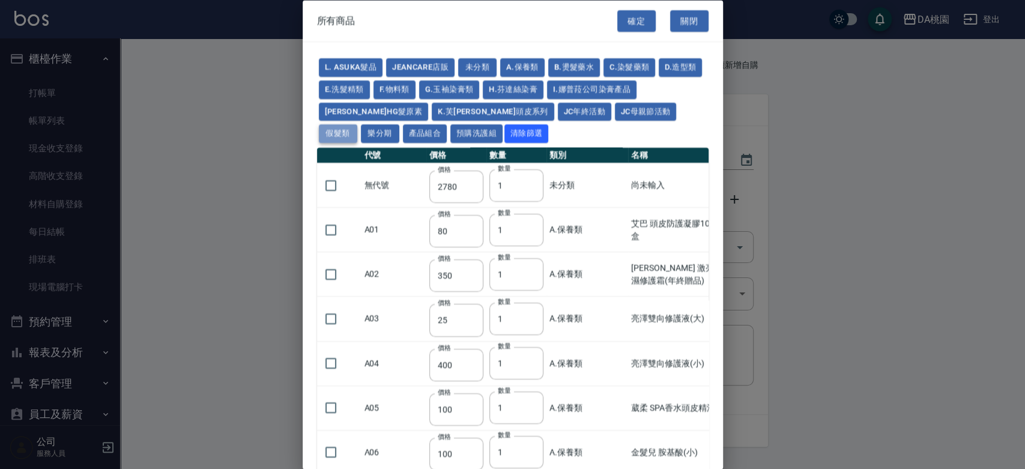
type input "580"
type input "2230"
type input "1180"
type input "1030"
type input "1080"
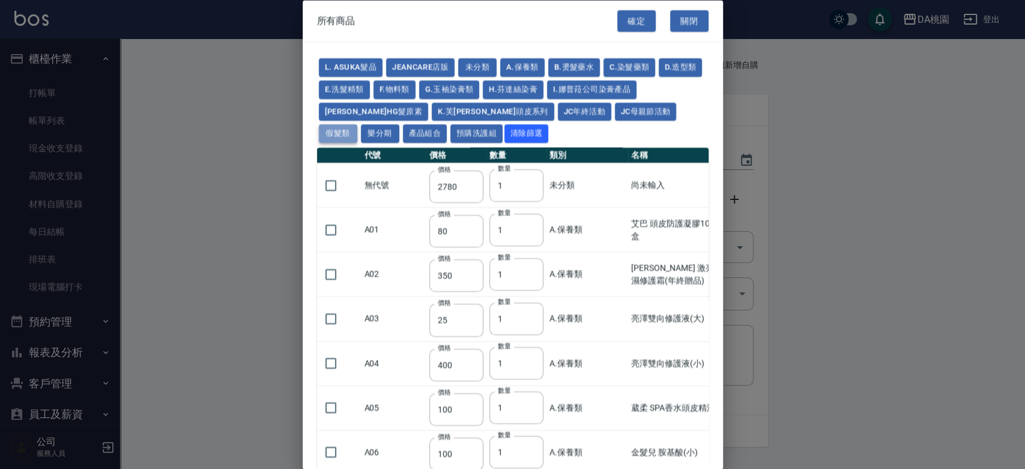
type input "1130"
type input "1180"
type input "1230"
type input "2130"
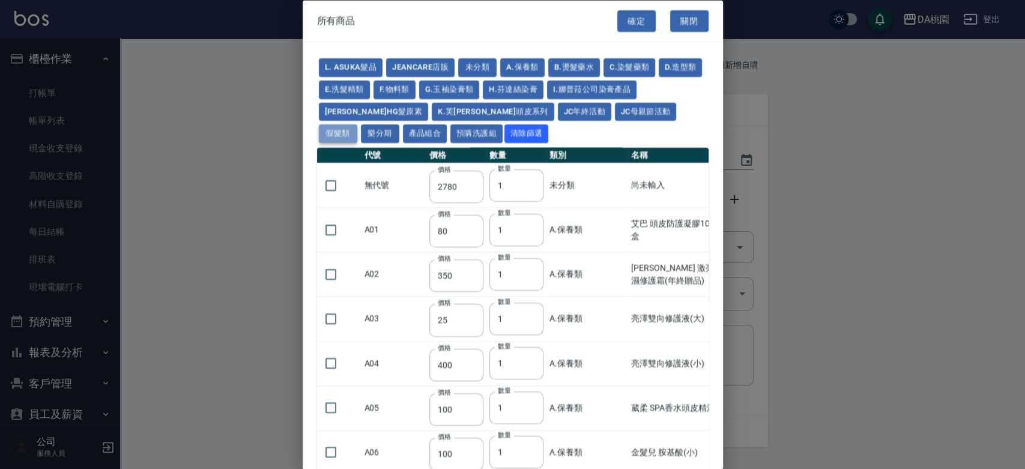
type input "2330"
type input "2530"
type input "930"
type input "170"
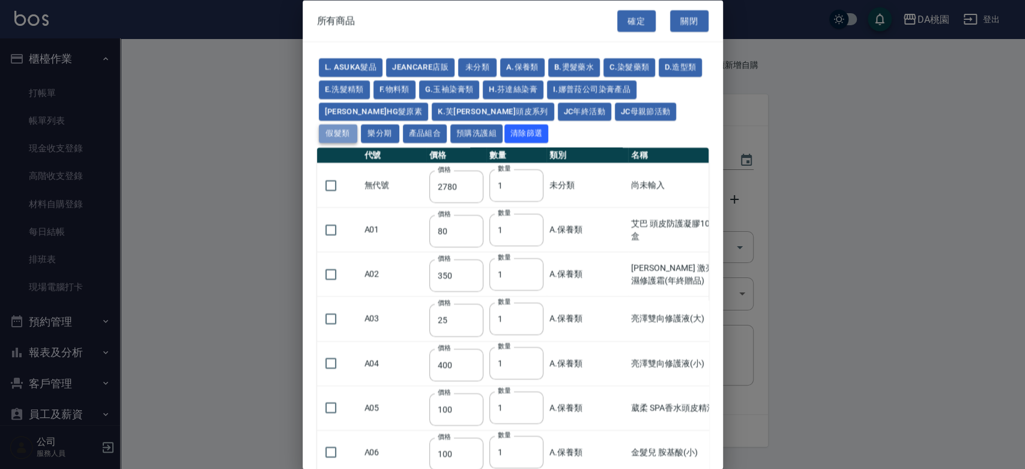
type input "170"
type input "1380"
type input "1530"
type input "1680"
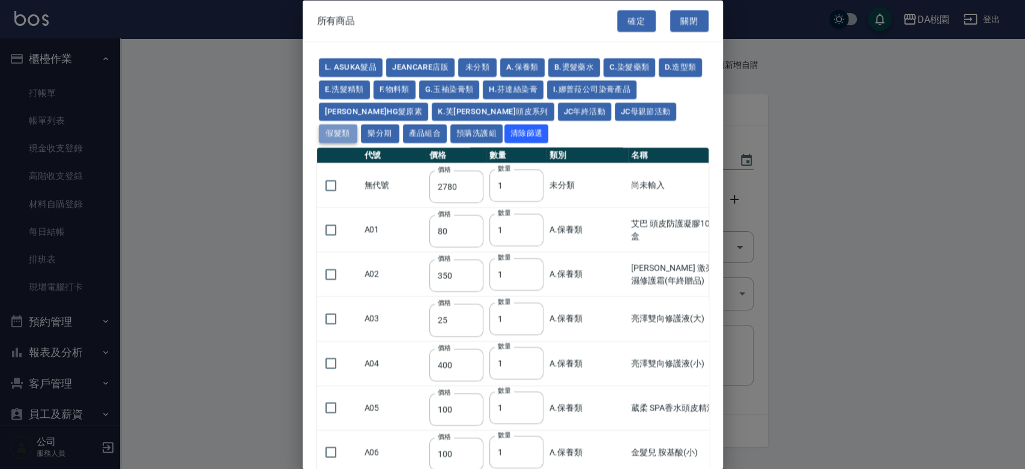
type input "1830"
type input "1980"
type input "2130"
type input "2780"
type input "1930"
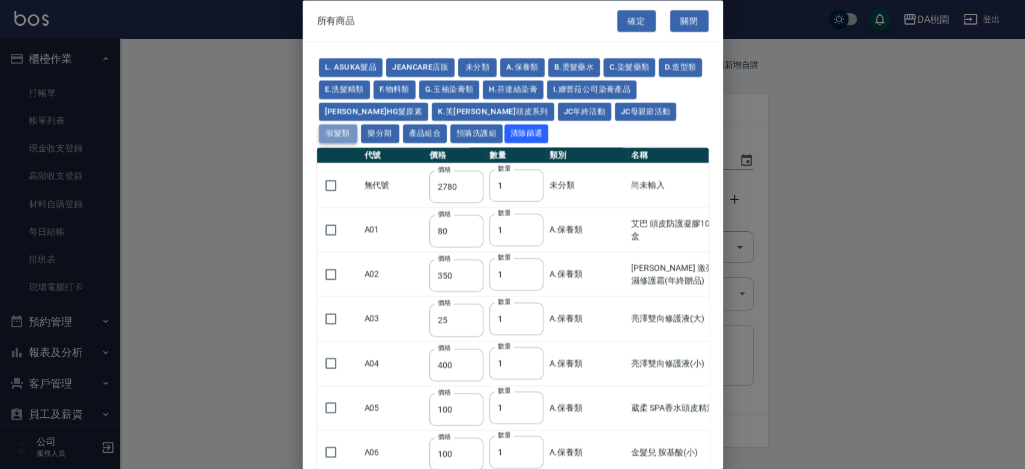
type input "2730"
type input "2380"
type input "2580"
type input "2780"
type input "2980"
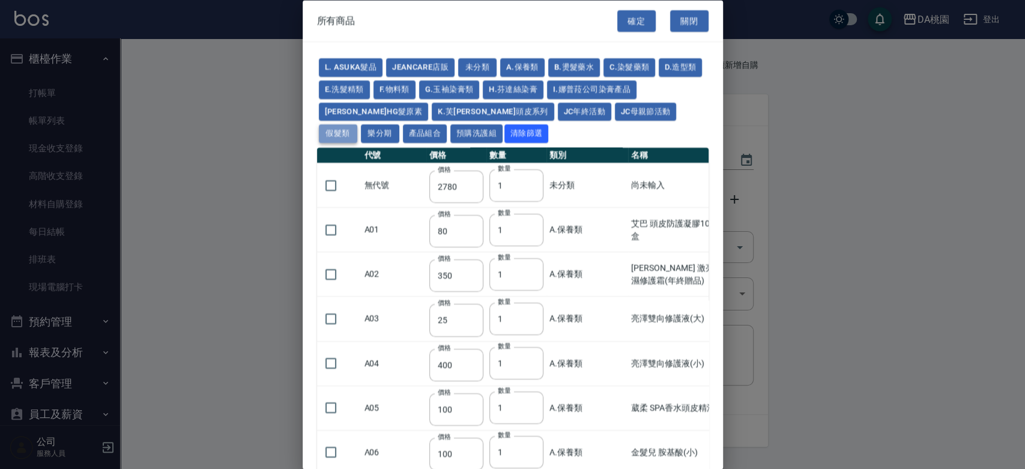
type input "3180"
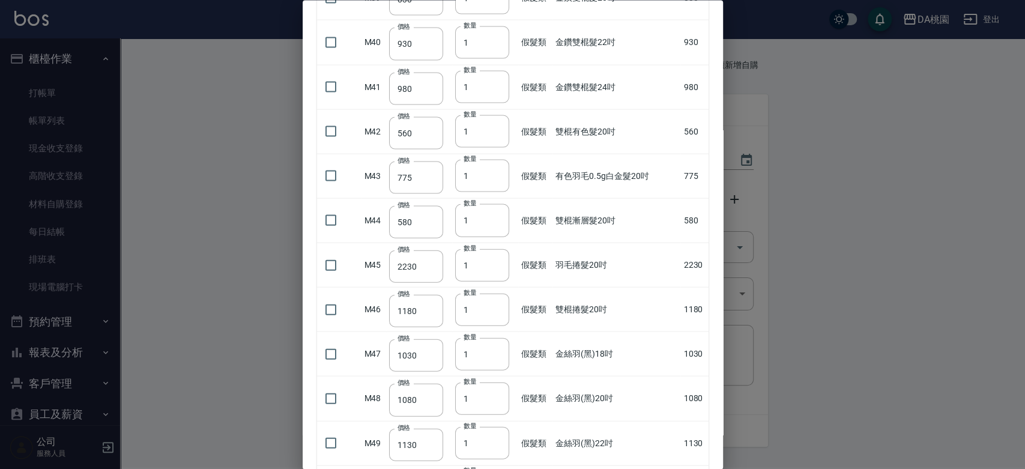
scroll to position [1734, 0]
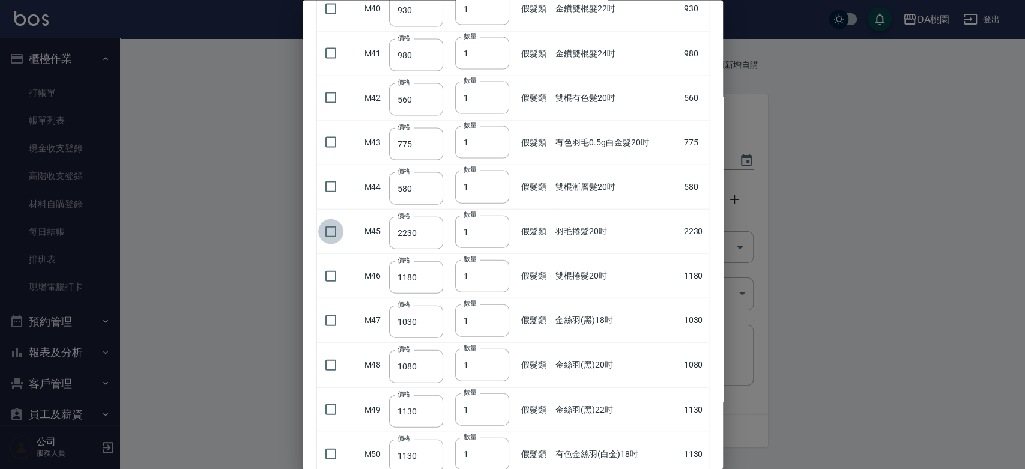
click at [333, 221] on input "checkbox" at bounding box center [330, 231] width 25 height 25
checkbox input "true"
click at [495, 225] on input "2" at bounding box center [482, 231] width 54 height 32
type input "3"
click at [495, 225] on input "3" at bounding box center [482, 231] width 54 height 32
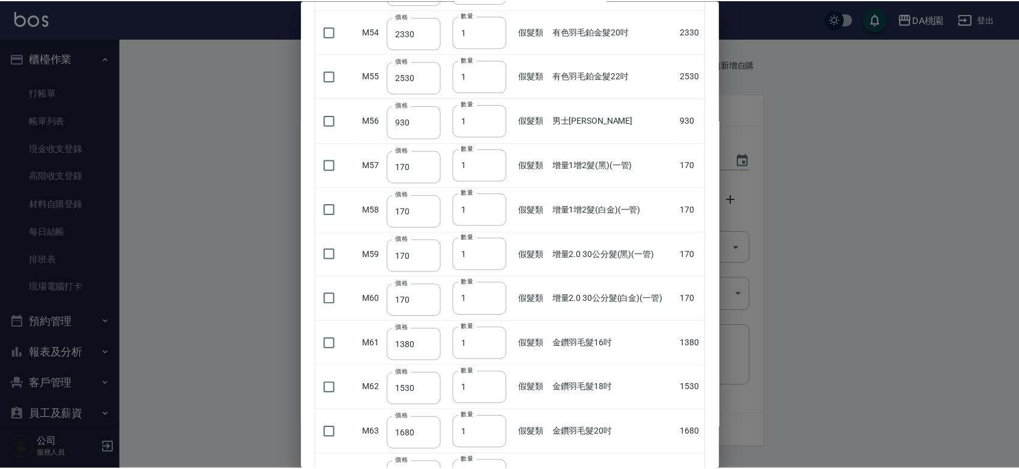
scroll to position [2868, 0]
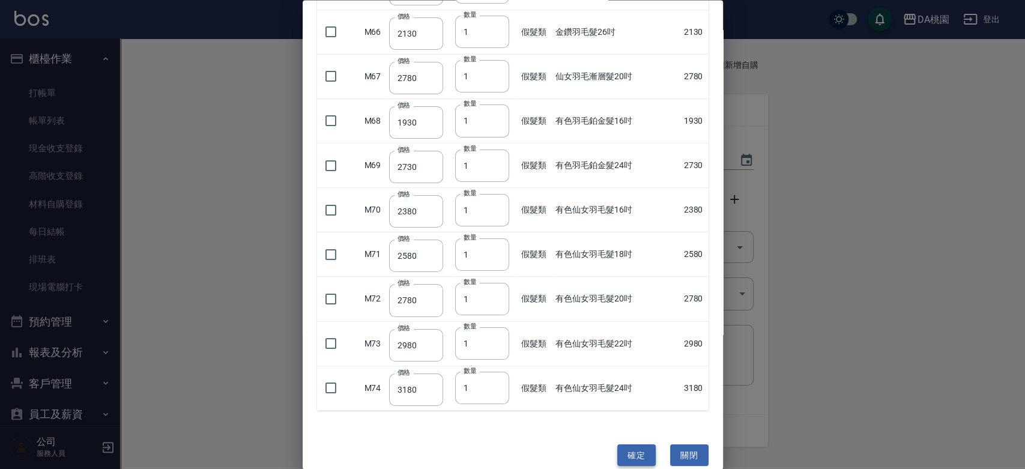
click at [626, 446] on button "確定" at bounding box center [636, 455] width 38 height 22
type input "羽毛捲髮20吋"
type input "2230"
type input "3"
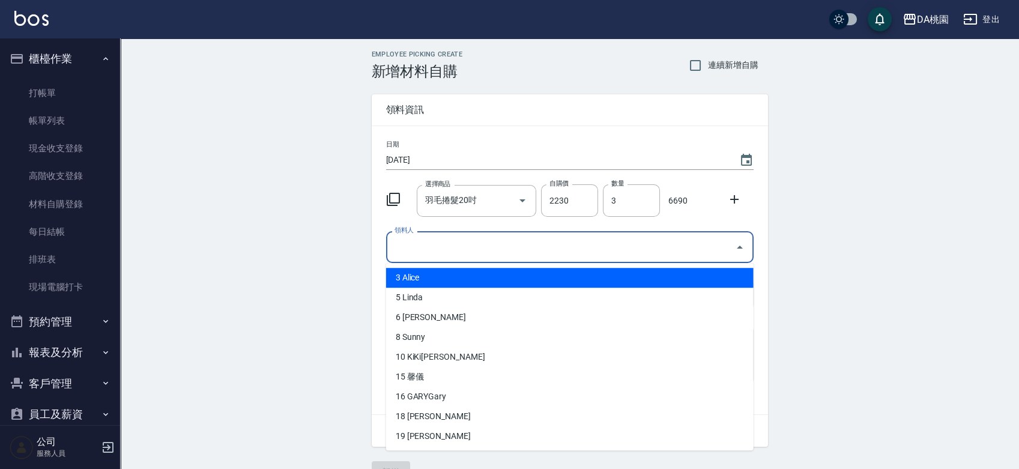
click at [557, 246] on input "領料人" at bounding box center [561, 247] width 339 height 21
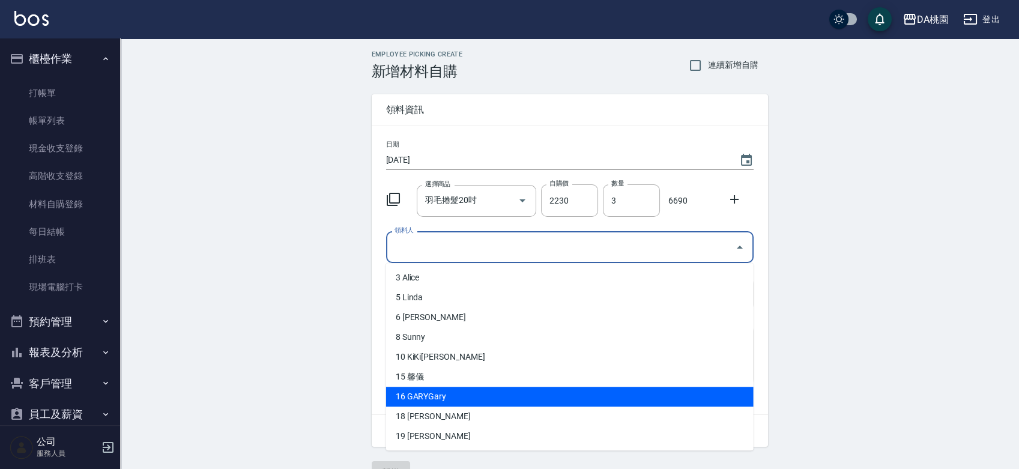
click at [485, 390] on li "16 GARYGary" at bounding box center [569, 397] width 367 height 20
type input "GARYGary"
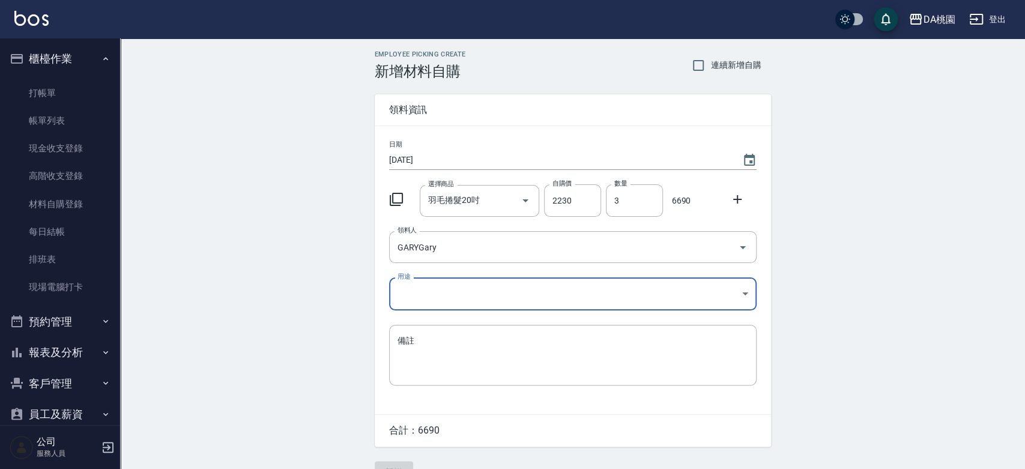
click at [501, 301] on body "DA桃園 登出 櫃檯作業 打帳單 帳單列表 現金收支登錄 高階收支登錄 材料自購登錄 每日結帳 排班表 現場電腦打卡 預約管理 預約管理 單日預約紀錄 單週預…" at bounding box center [512, 247] width 1025 height 495
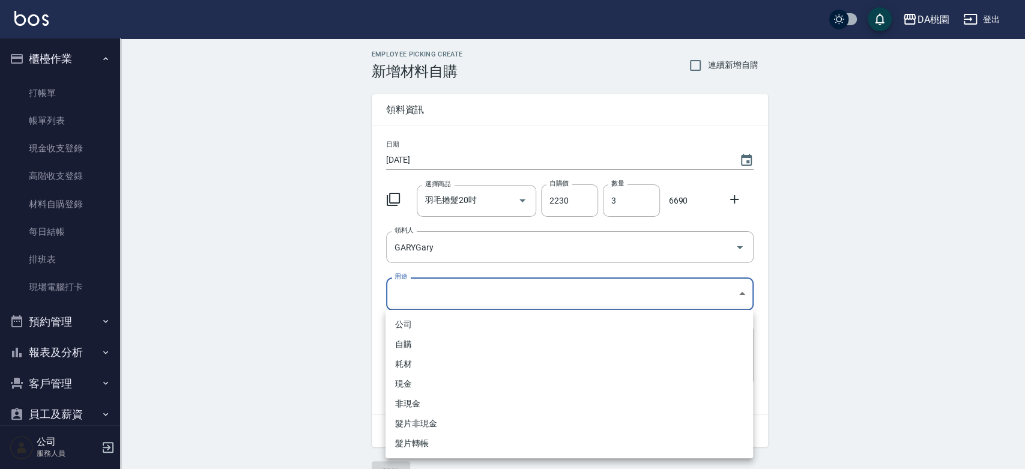
click at [476, 360] on li "耗材" at bounding box center [569, 364] width 367 height 20
type input "耗材"
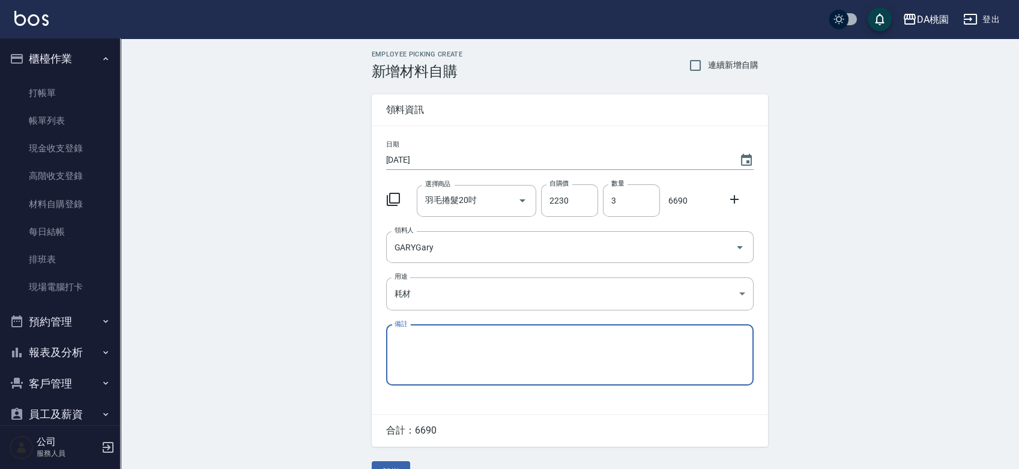
click at [476, 361] on textarea "備註" at bounding box center [570, 354] width 351 height 41
type textarea "5"
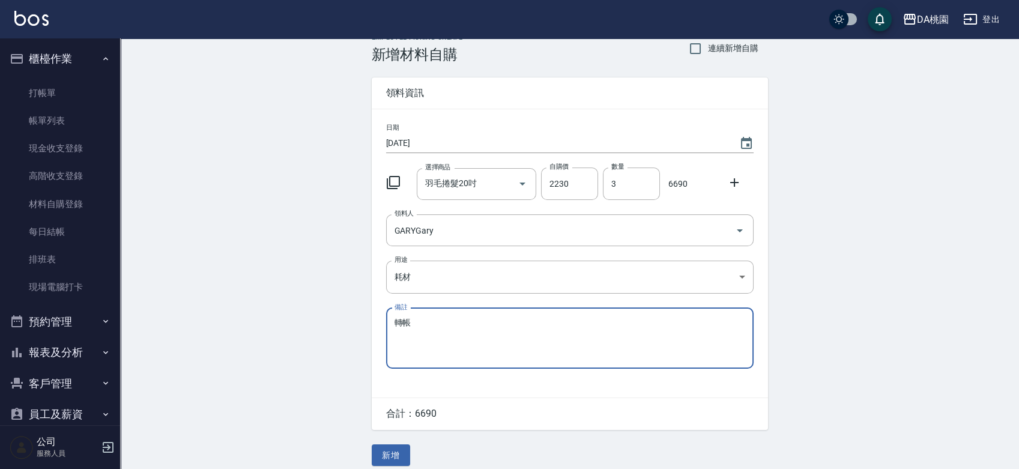
scroll to position [26, 0]
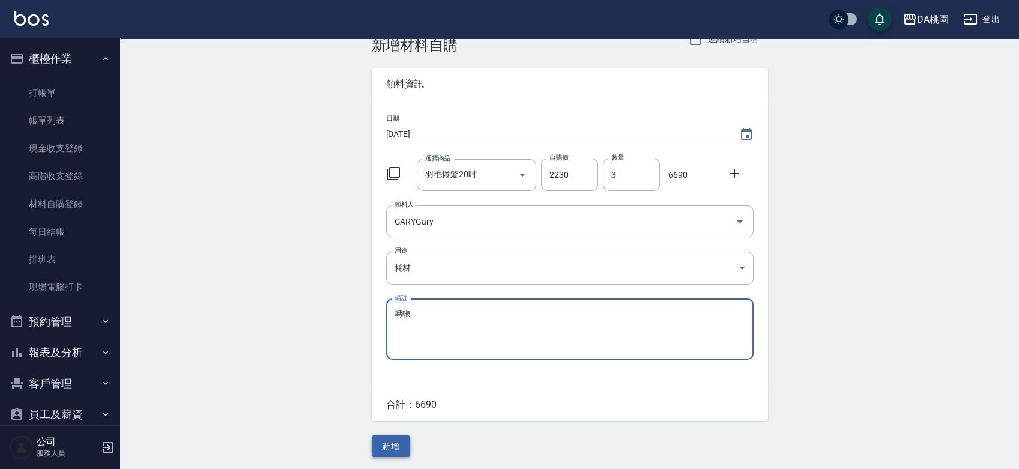
type textarea "轉帳"
click at [386, 443] on button "新增" at bounding box center [391, 446] width 38 height 22
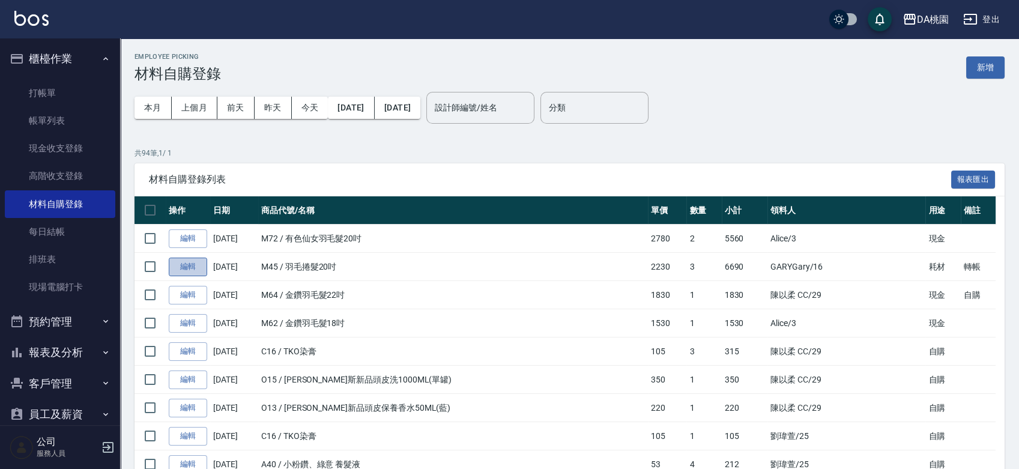
click at [181, 264] on link "編輯" at bounding box center [188, 267] width 38 height 19
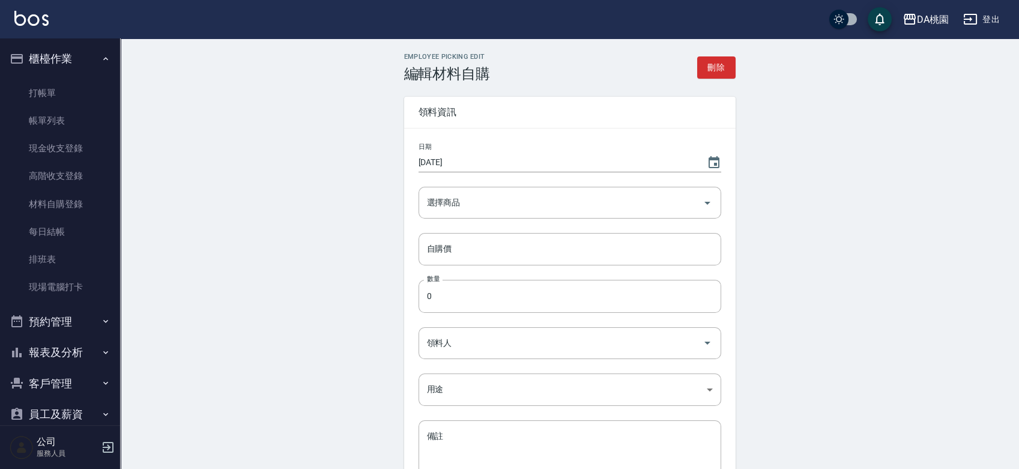
type input "[DATE]"
type input "羽毛捲髮20吋"
type input "2230"
type input "3"
type input "GARYGary"
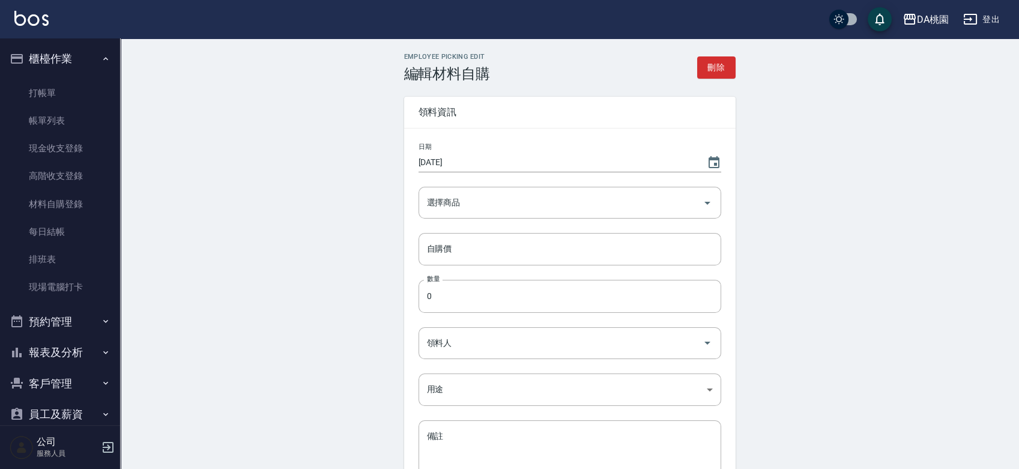
type input "耗材"
type textarea "轉帳"
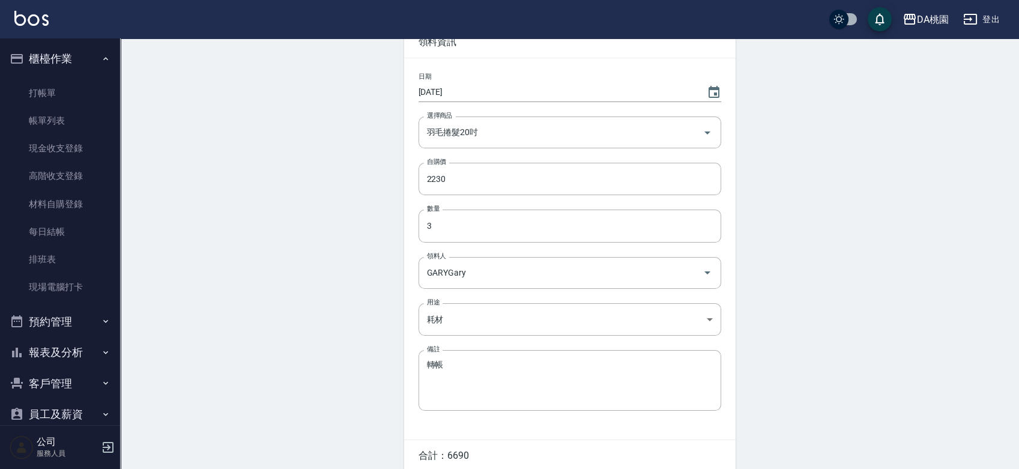
scroll to position [125, 0]
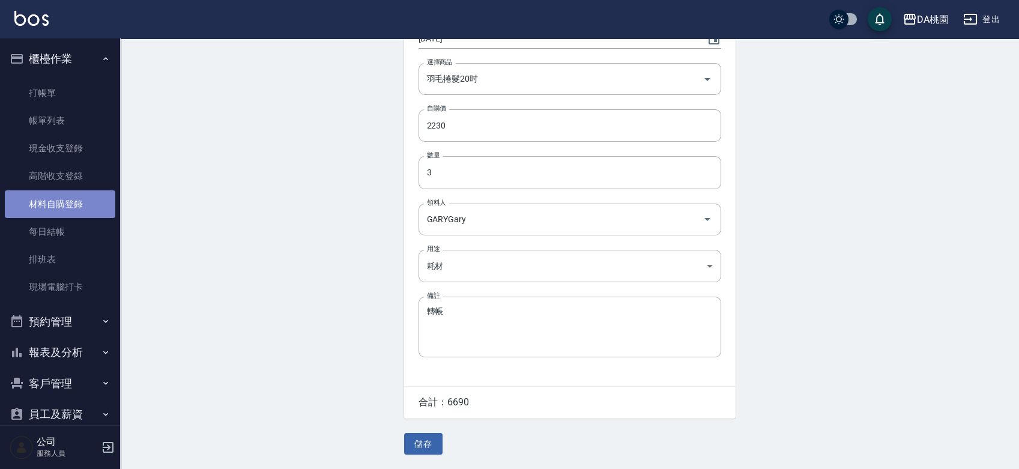
click at [70, 211] on link "材料自購登錄" at bounding box center [60, 204] width 110 height 28
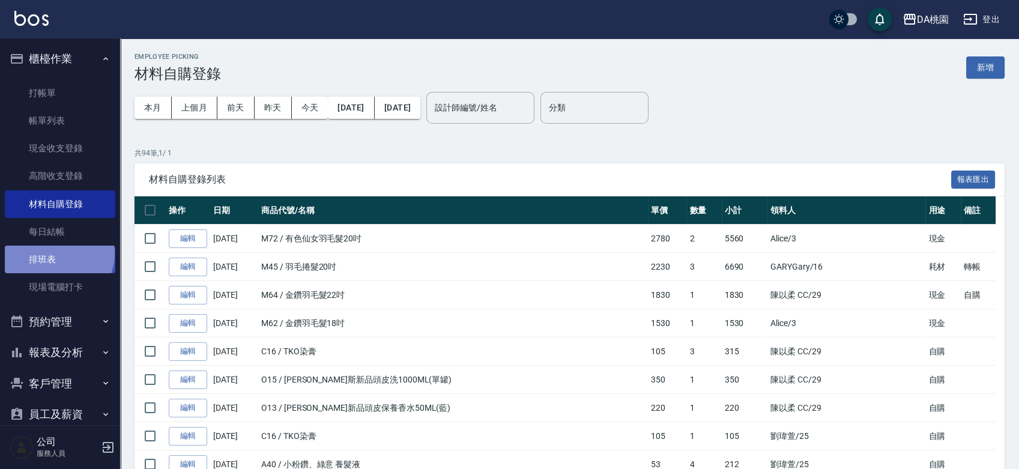
click at [58, 254] on link "排班表" at bounding box center [60, 260] width 110 height 28
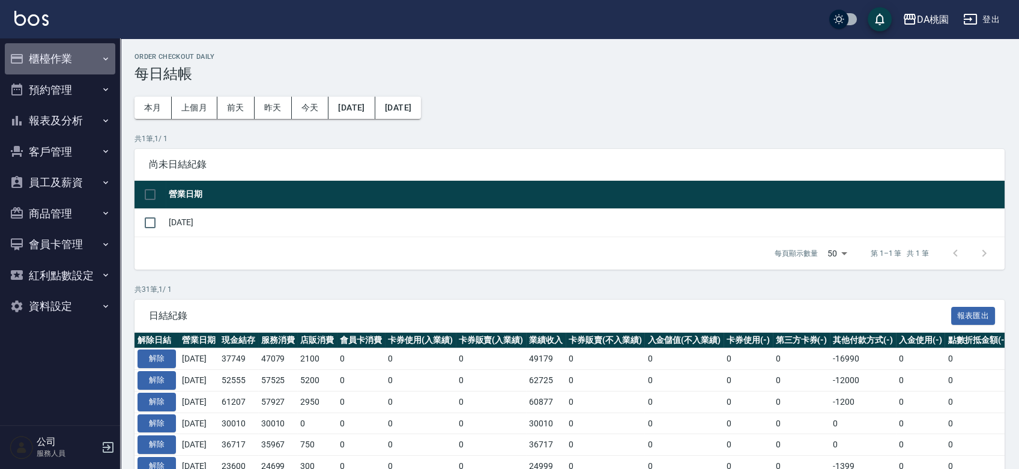
click at [73, 59] on button "櫃檯作業" at bounding box center [60, 58] width 110 height 31
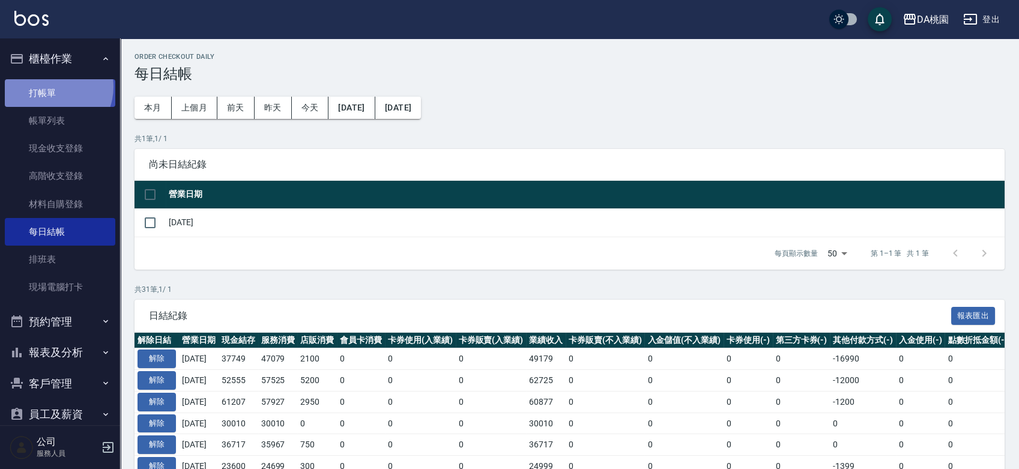
click at [49, 86] on link "打帳單" at bounding box center [60, 93] width 110 height 28
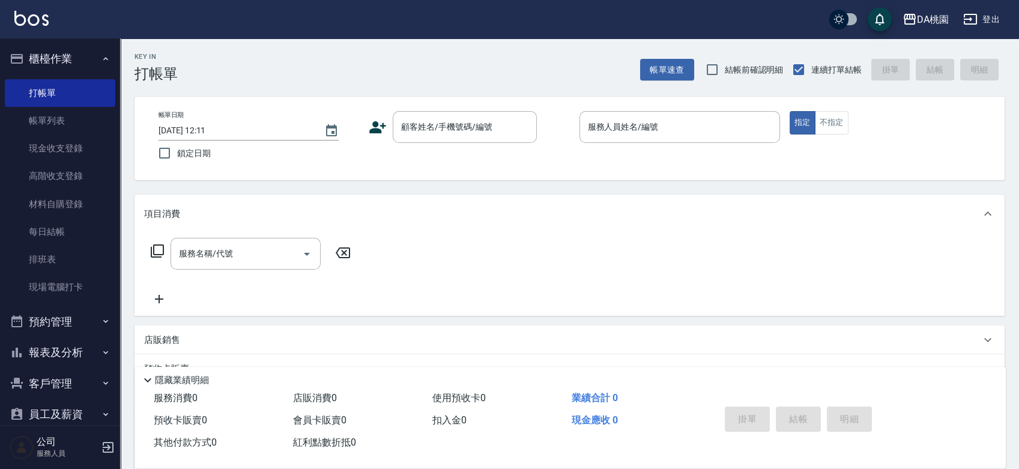
click at [561, 178] on div "帳單日期 [DATE] 12:11 鎖定日期 顧客姓名/手機號碼/編號 顧客姓名/手機號碼/編號 服務人員姓名/編號 服務人員姓名/編號 指定 不指定" at bounding box center [570, 138] width 870 height 83
click at [37, 239] on link "每日結帳" at bounding box center [60, 232] width 110 height 28
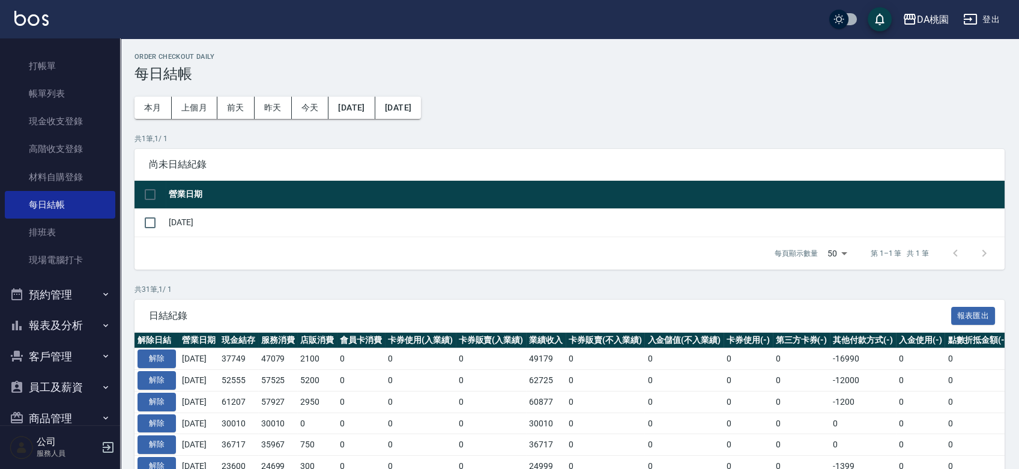
scroll to position [67, 0]
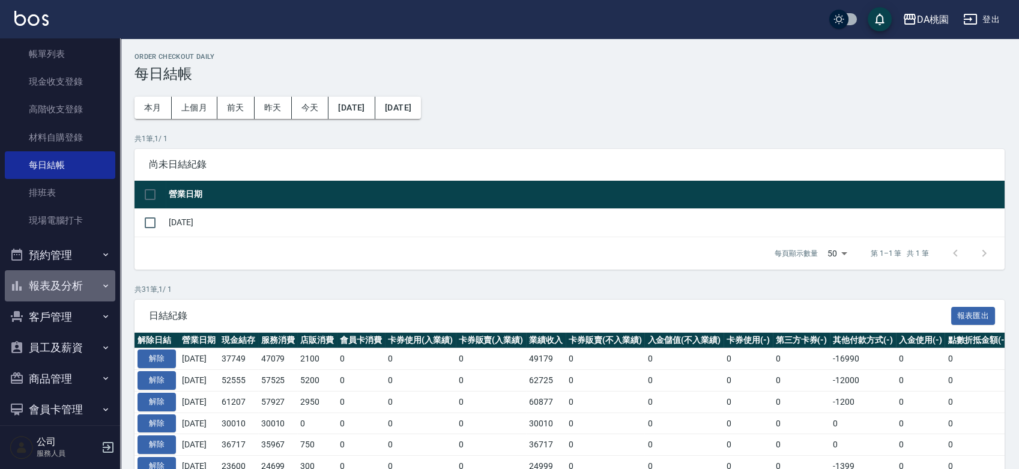
click at [68, 282] on button "報表及分析" at bounding box center [60, 285] width 110 height 31
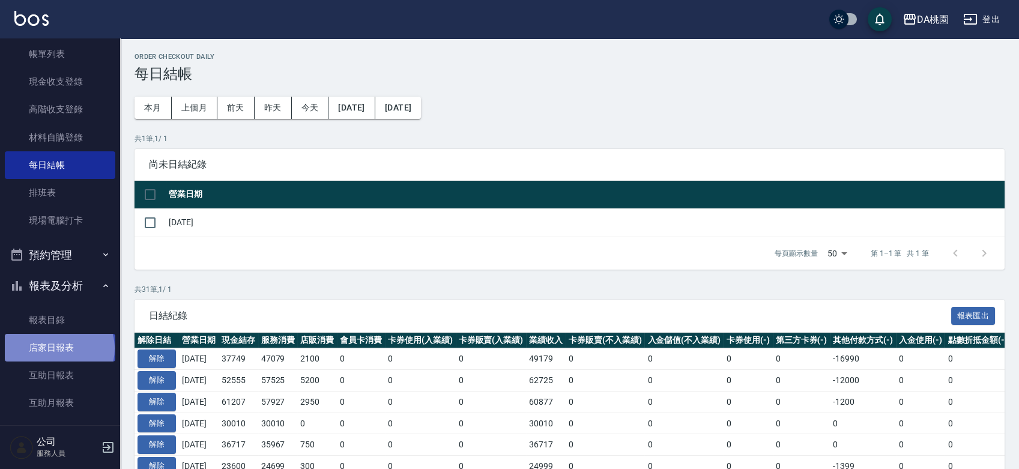
click at [58, 349] on link "店家日報表" at bounding box center [60, 348] width 110 height 28
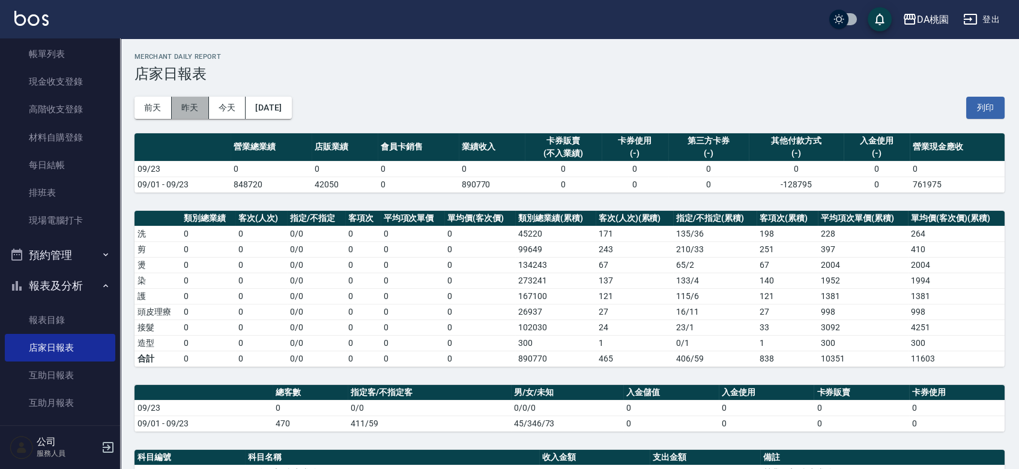
click at [193, 100] on button "昨天" at bounding box center [190, 108] width 37 height 22
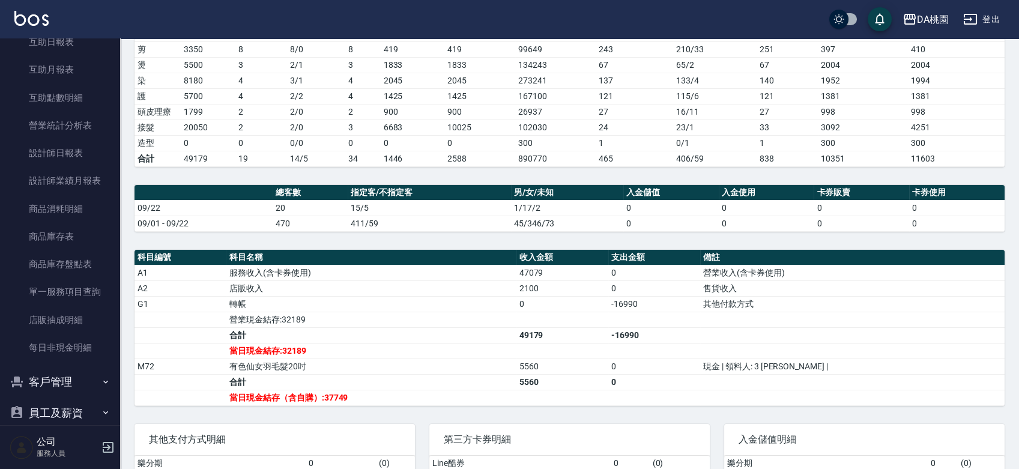
scroll to position [333, 0]
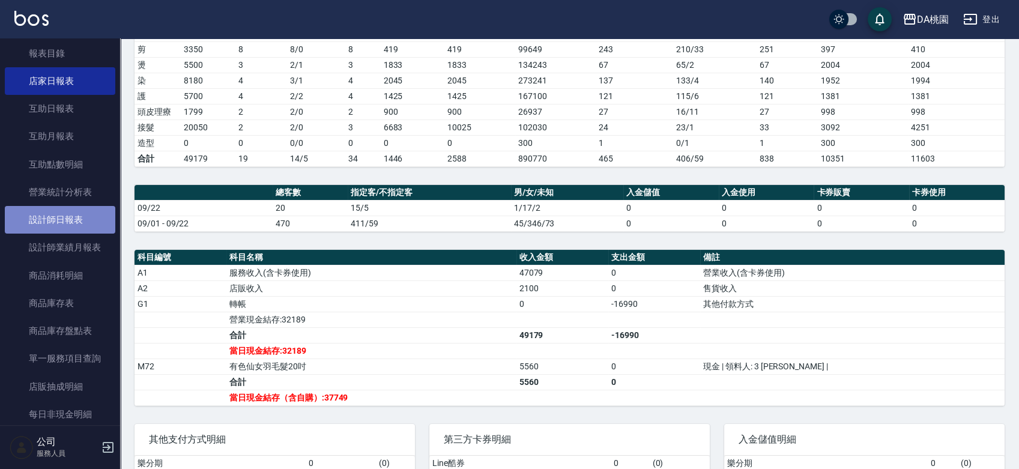
click at [73, 222] on link "設計師日報表" at bounding box center [60, 220] width 110 height 28
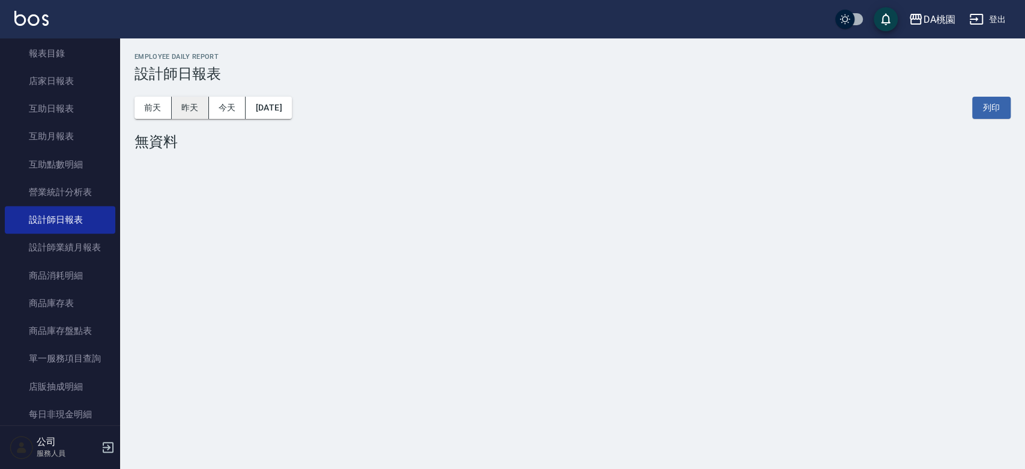
click at [200, 108] on button "昨天" at bounding box center [190, 108] width 37 height 22
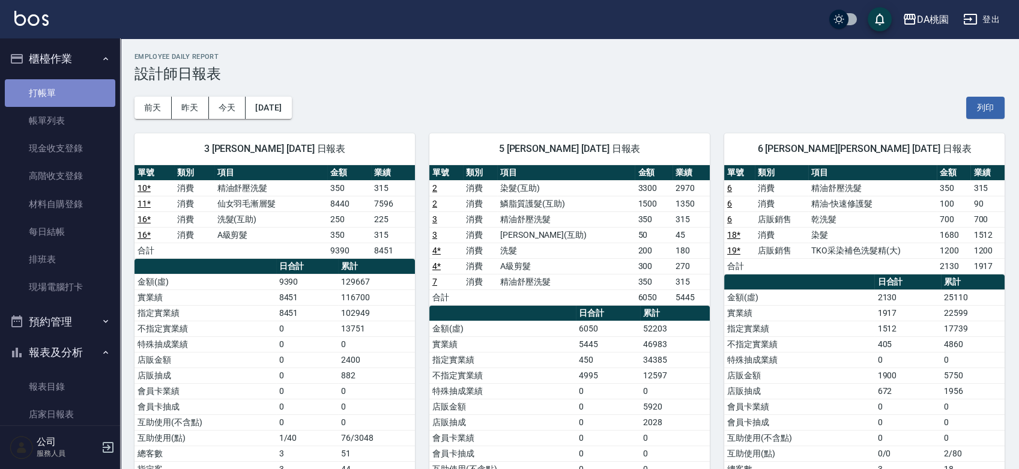
click at [62, 92] on link "打帳單" at bounding box center [60, 93] width 110 height 28
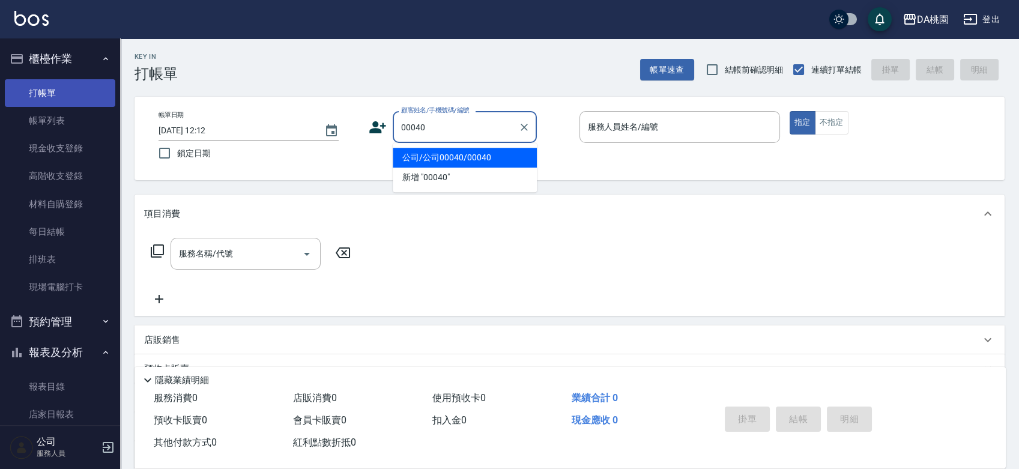
type input "公司/公司00040/00040"
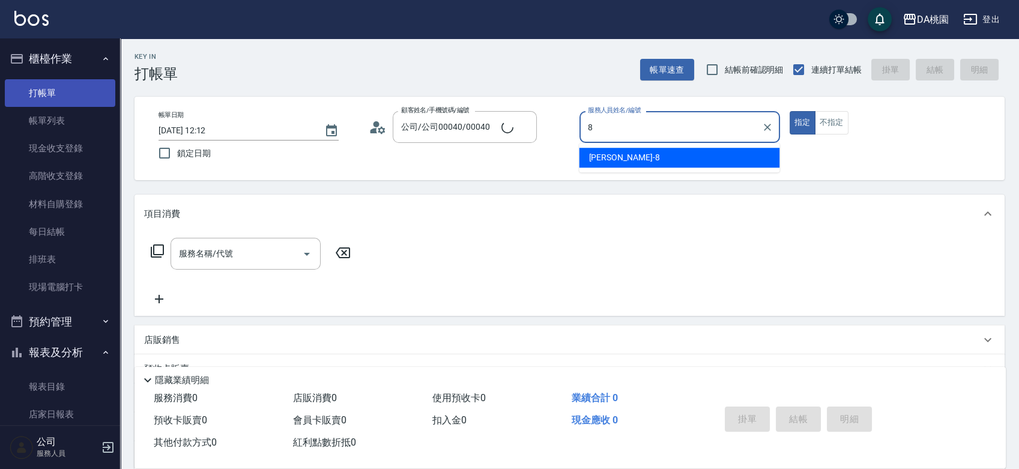
type input "[PERSON_NAME]-8"
type button "true"
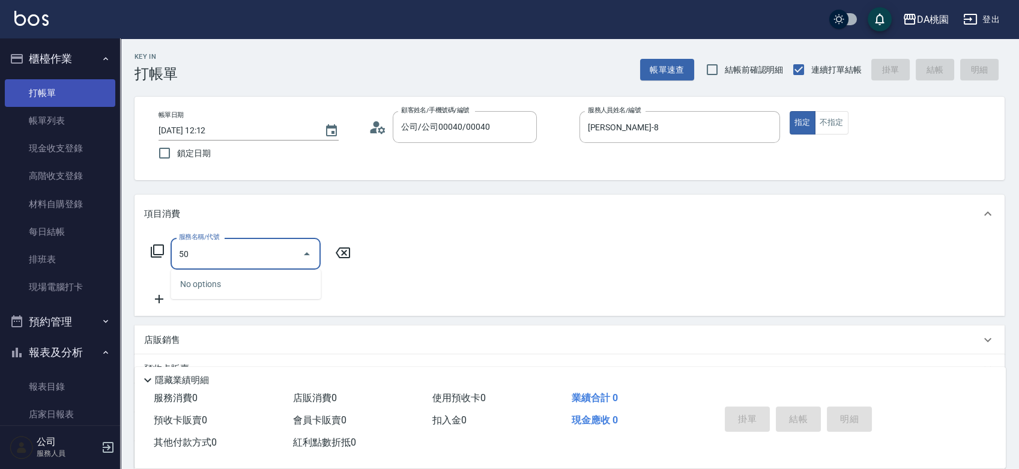
type input "500"
type input "20"
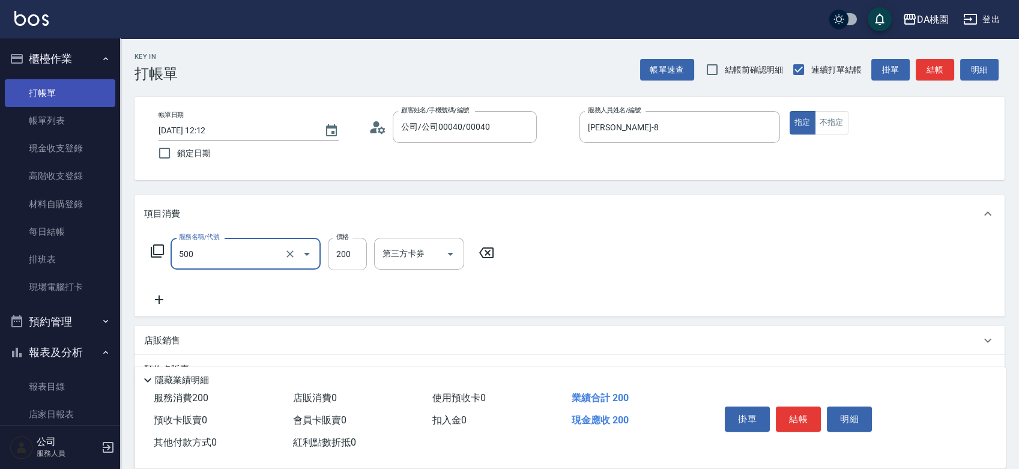
type input "洗髮(500)"
type input "0"
type input "250"
type input "20"
type input "250"
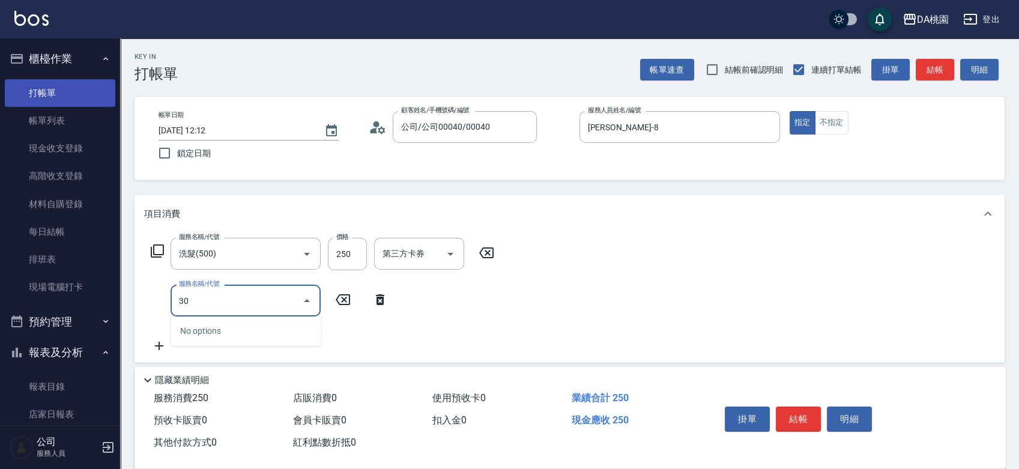
type input "303"
type input "50"
type input "A級剪髮(303)"
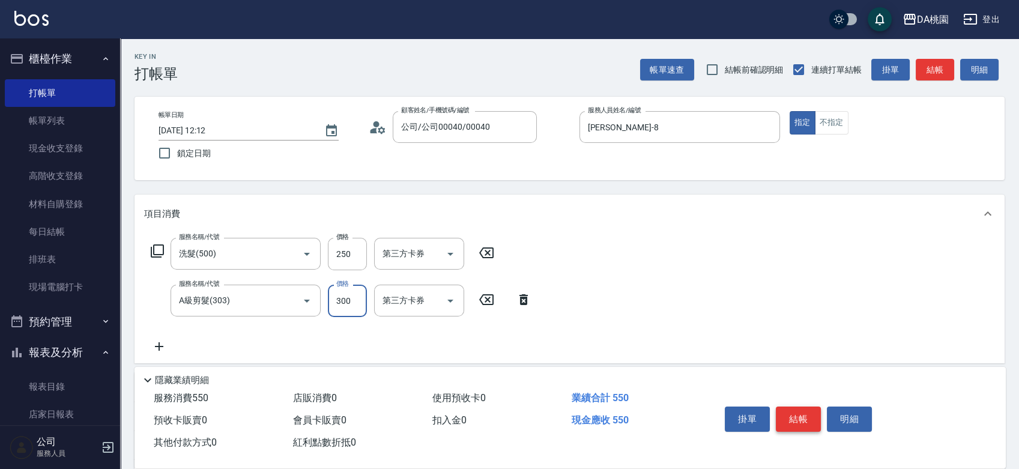
click at [818, 413] on button "結帳" at bounding box center [798, 419] width 45 height 25
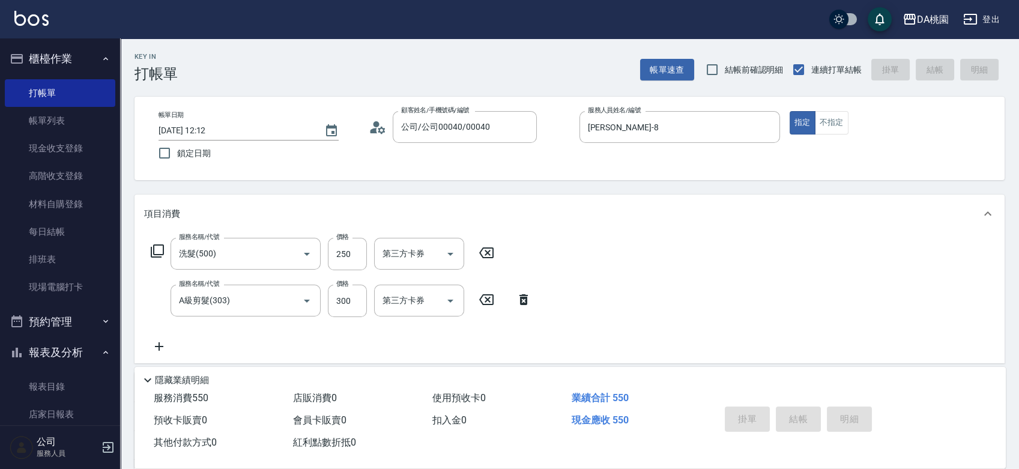
type input "0"
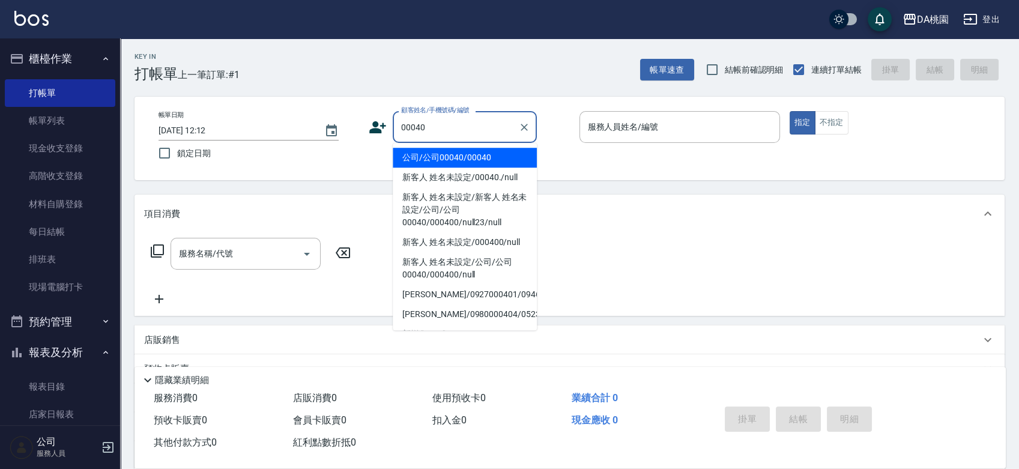
type input "公司/公司00040/00040"
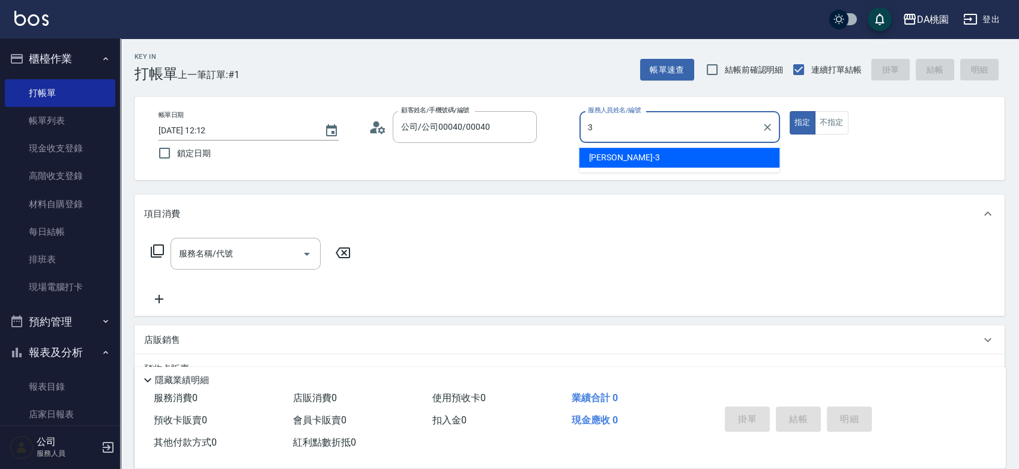
type input "[PERSON_NAME]-3"
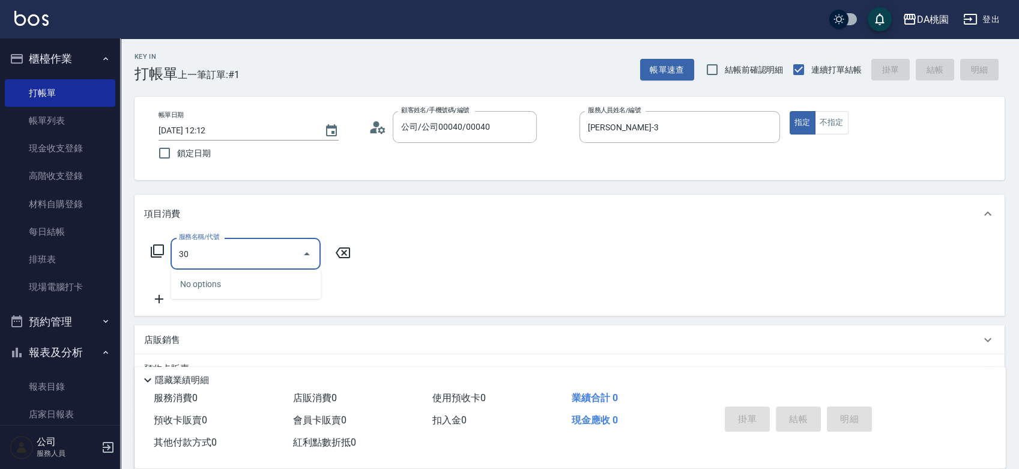
type input "303"
type input "30"
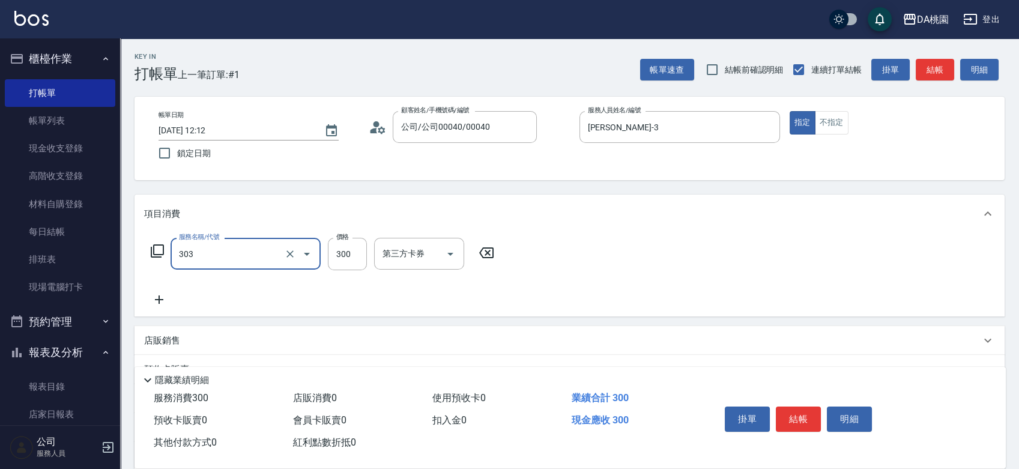
type input "A級剪髮(303)"
type input "0"
type input "350"
type input "30"
type input "350"
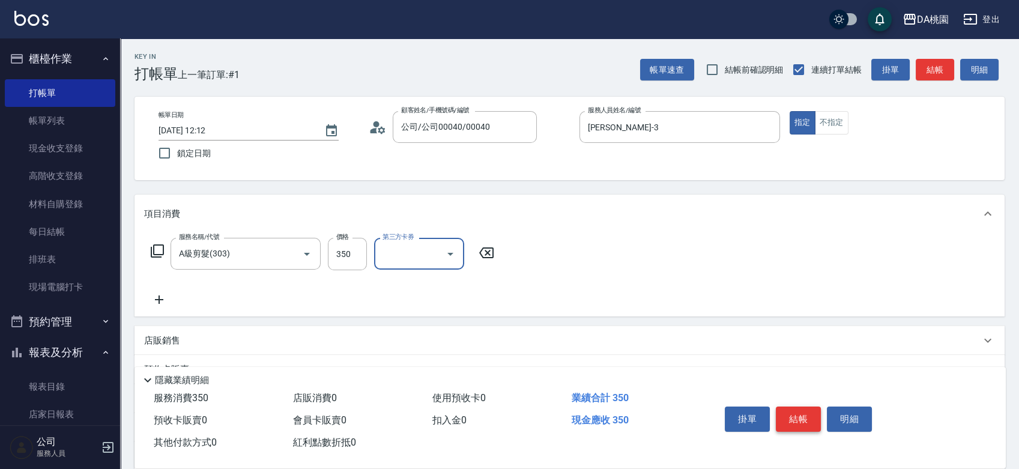
click at [800, 415] on button "結帳" at bounding box center [798, 419] width 45 height 25
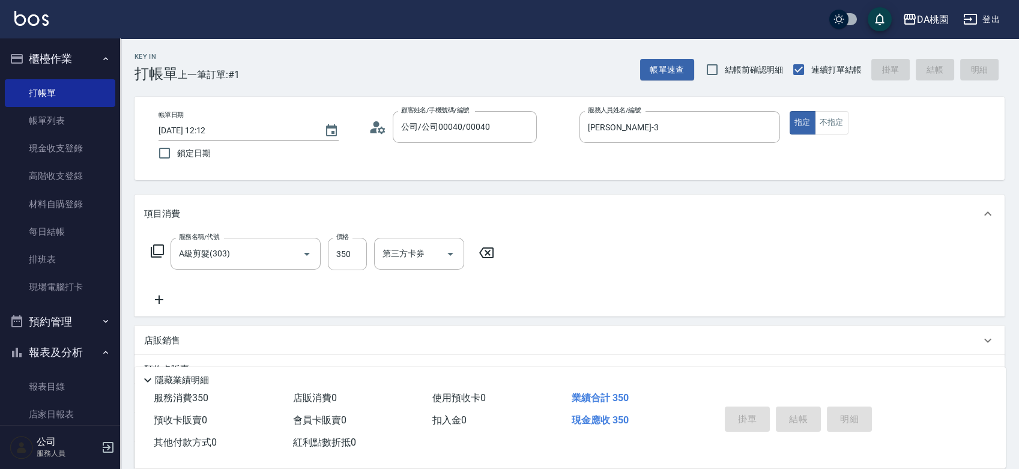
type input "0"
